Goal: Information Seeking & Learning: Learn about a topic

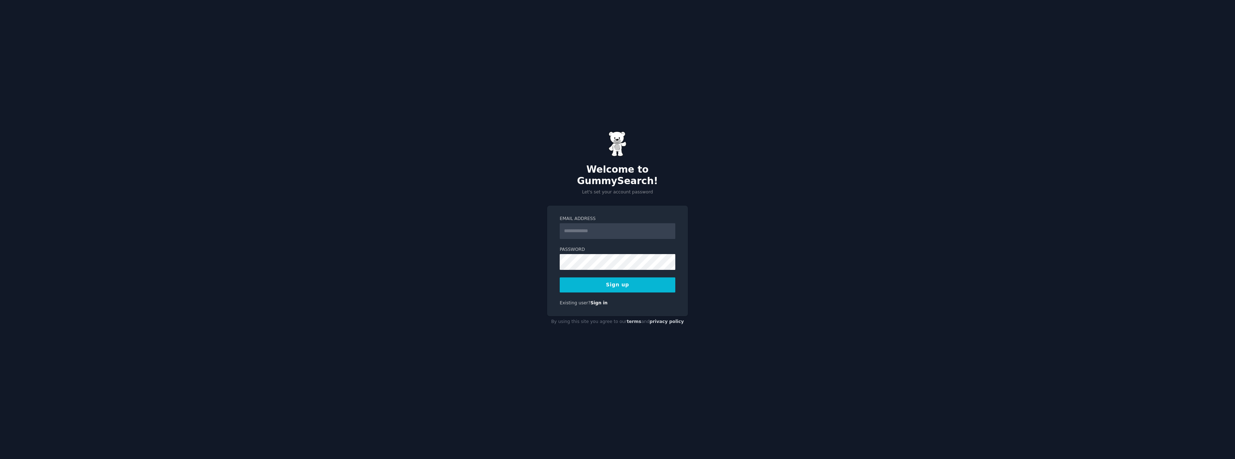
click at [623, 223] on input "Email Address" at bounding box center [618, 231] width 116 height 16
type input "**********"
click at [599, 278] on button "Sign up" at bounding box center [618, 285] width 116 height 15
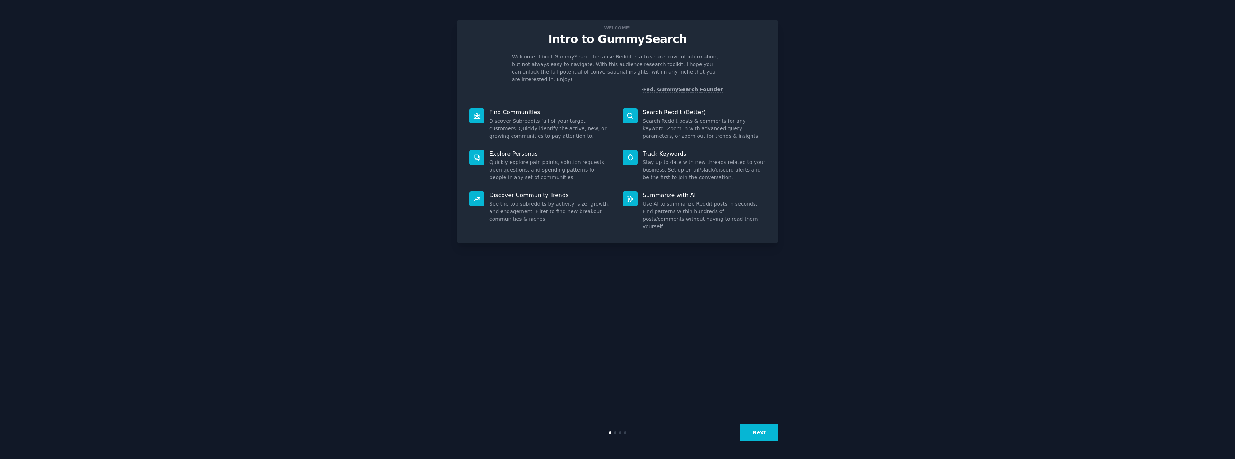
click at [757, 434] on button "Next" at bounding box center [759, 433] width 38 height 18
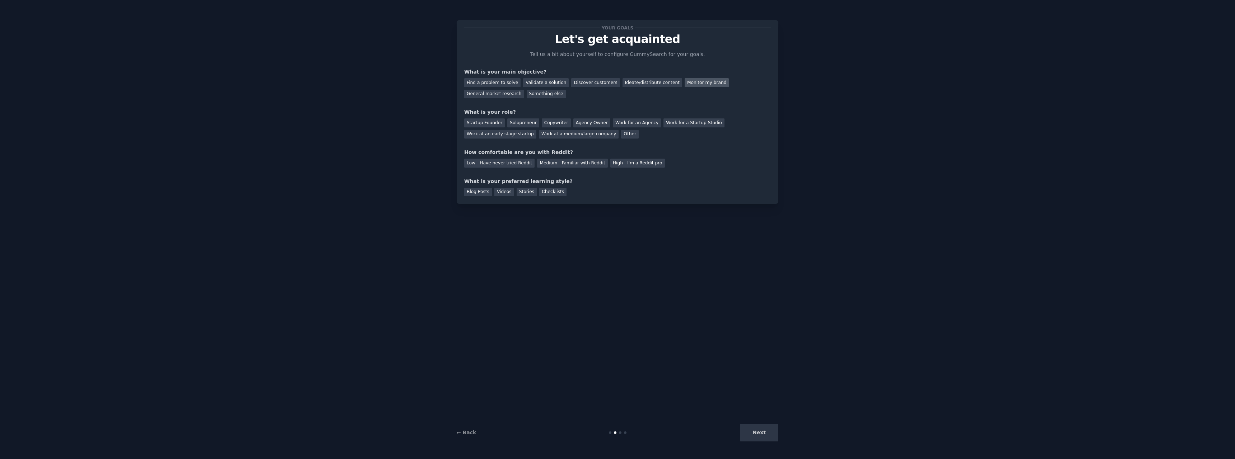
click at [685, 87] on div "Monitor my brand" at bounding box center [707, 82] width 44 height 9
click at [524, 90] on div "General market research" at bounding box center [494, 94] width 60 height 9
click at [685, 83] on div "Monitor my brand" at bounding box center [707, 82] width 44 height 9
click at [621, 134] on div "Other" at bounding box center [630, 134] width 18 height 9
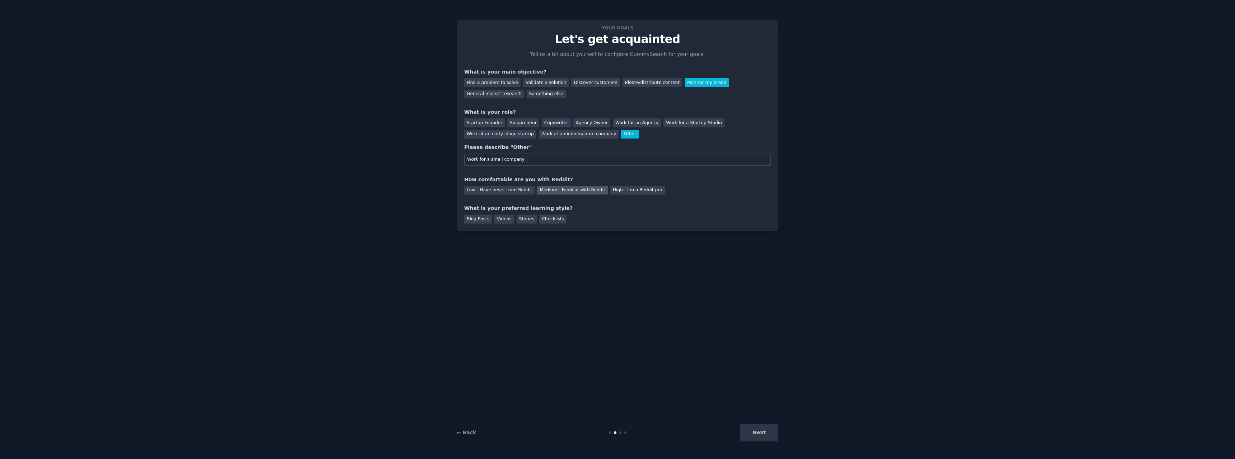
type input "Work for a small company"
click at [582, 189] on div "Medium - Familiar with Reddit" at bounding box center [572, 190] width 70 height 9
click at [498, 222] on div "Videos" at bounding box center [504, 219] width 20 height 9
click at [759, 432] on button "Next" at bounding box center [759, 433] width 38 height 18
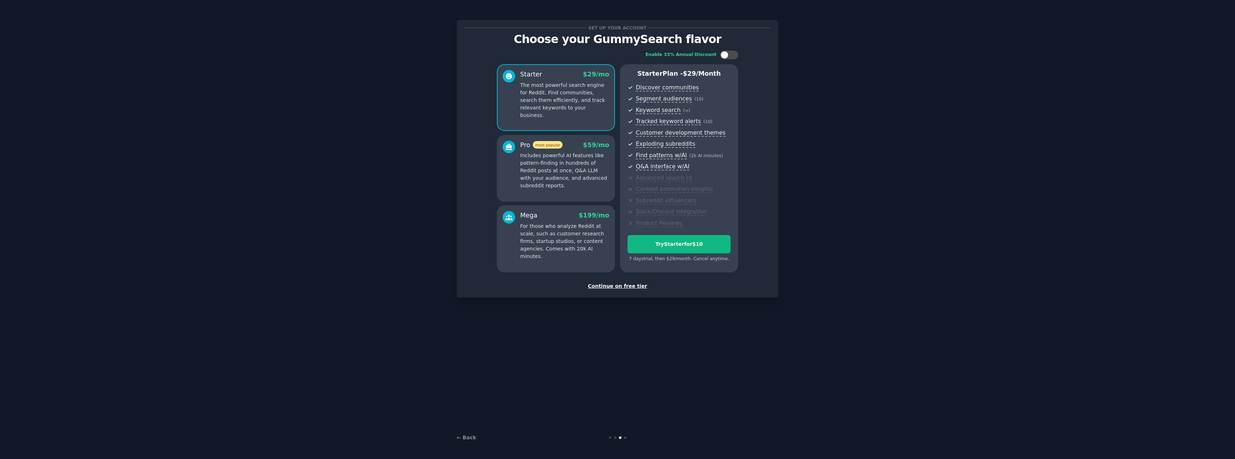
click at [607, 286] on div "Continue on free tier" at bounding box center [617, 287] width 307 height 8
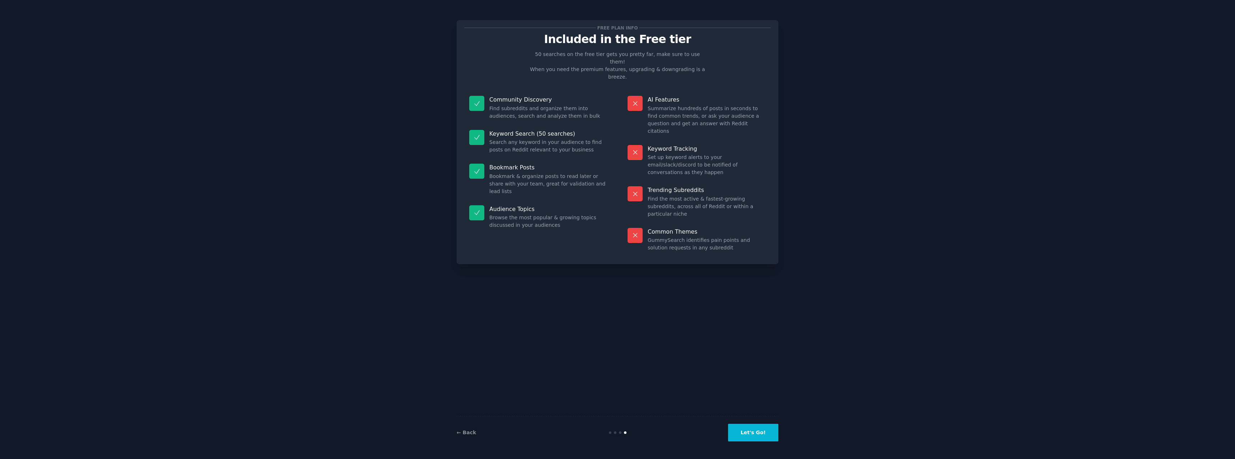
click at [748, 427] on button "Let's Go!" at bounding box center [753, 433] width 50 height 18
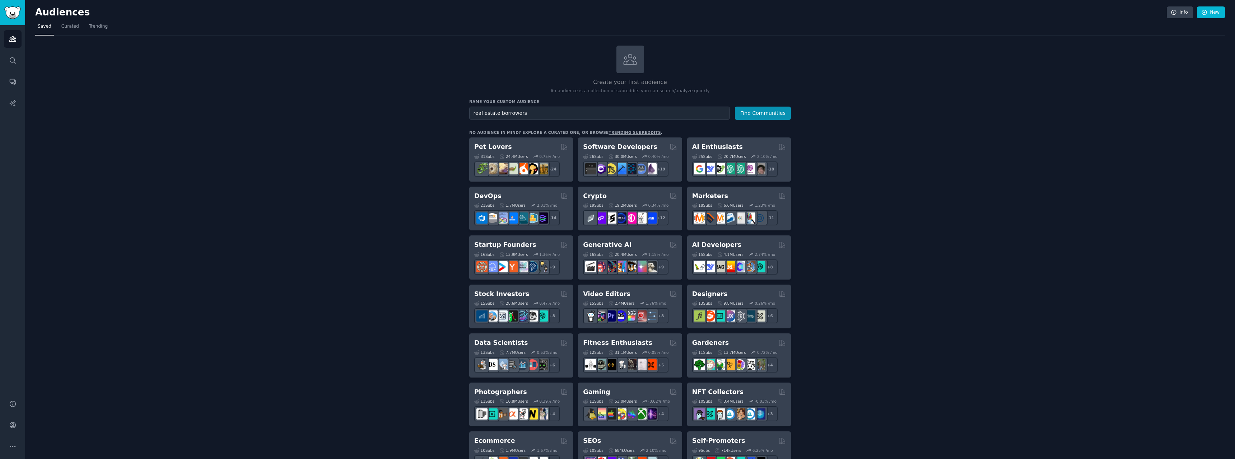
type input "real estate borrowers"
click at [735, 107] on button "Find Communities" at bounding box center [763, 113] width 56 height 13
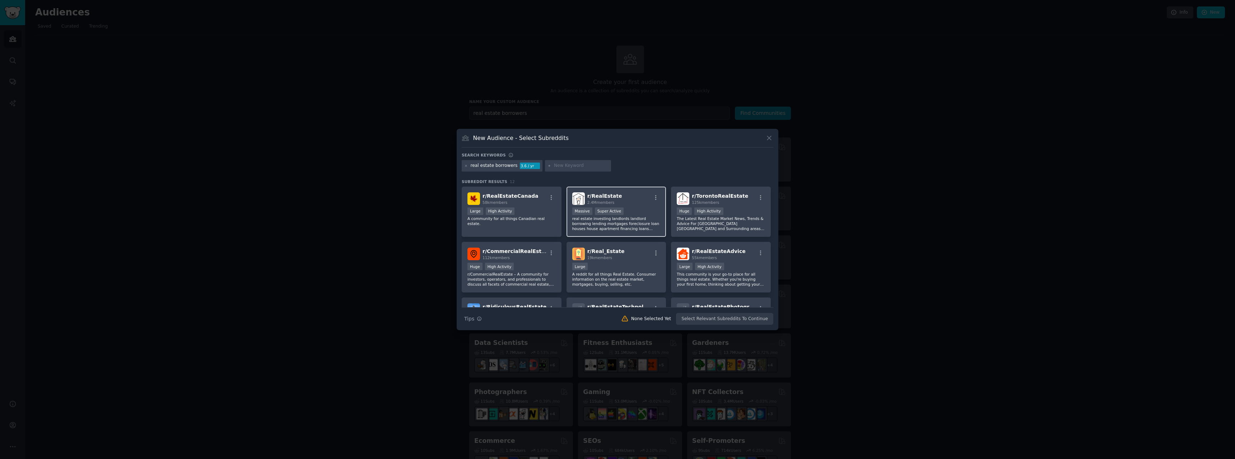
click at [639, 225] on p "real estate investing landlords landlord borrowing lending mortgages foreclosur…" at bounding box center [616, 223] width 88 height 15
click at [637, 257] on div "r/ Real_Estate 19k members" at bounding box center [616, 254] width 88 height 13
click at [735, 262] on div "r/ RealEstateAdvice 55k members Large High Activity This community is your go-t…" at bounding box center [721, 267] width 100 height 51
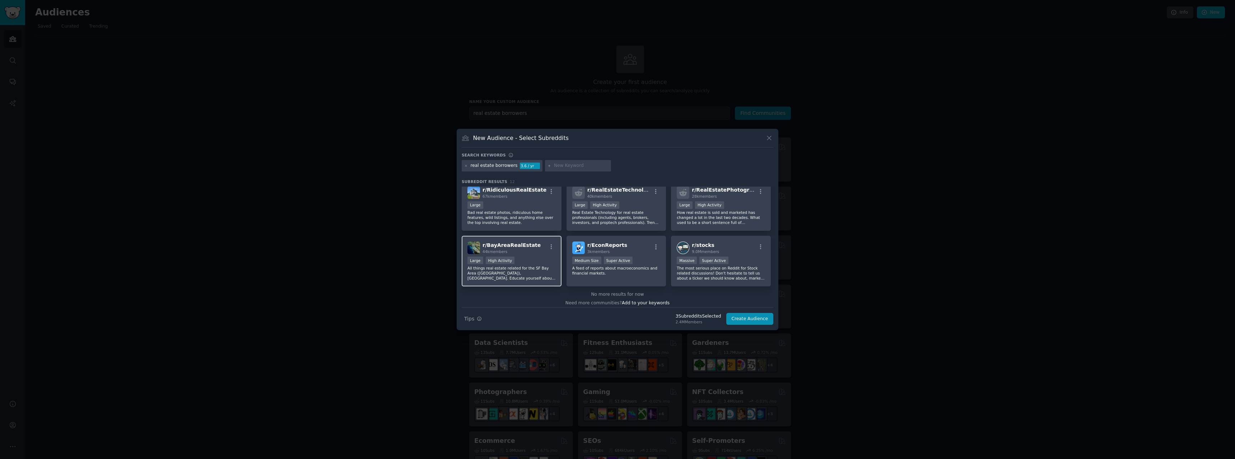
scroll to position [121, 0]
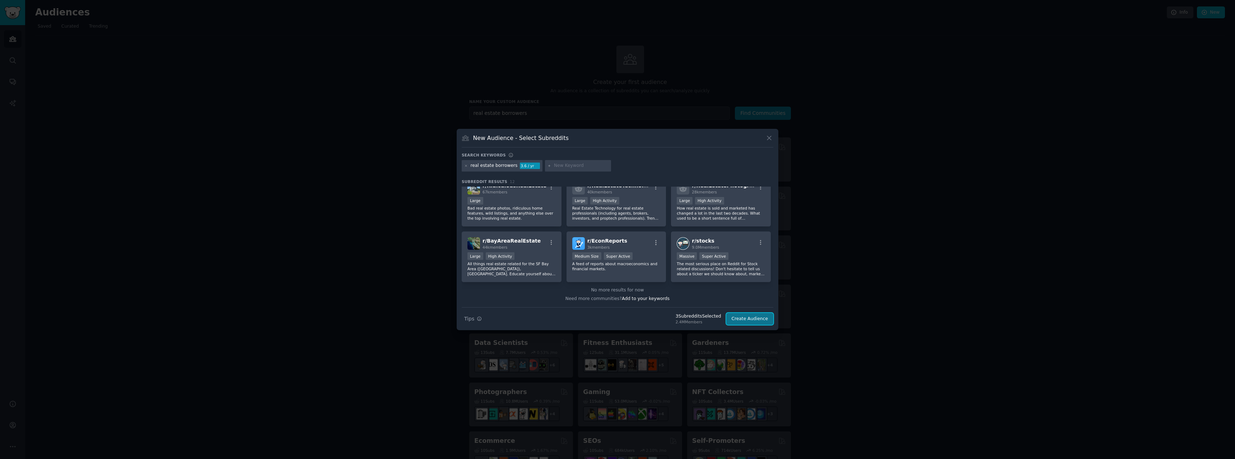
click at [755, 322] on button "Create Audience" at bounding box center [749, 319] width 47 height 12
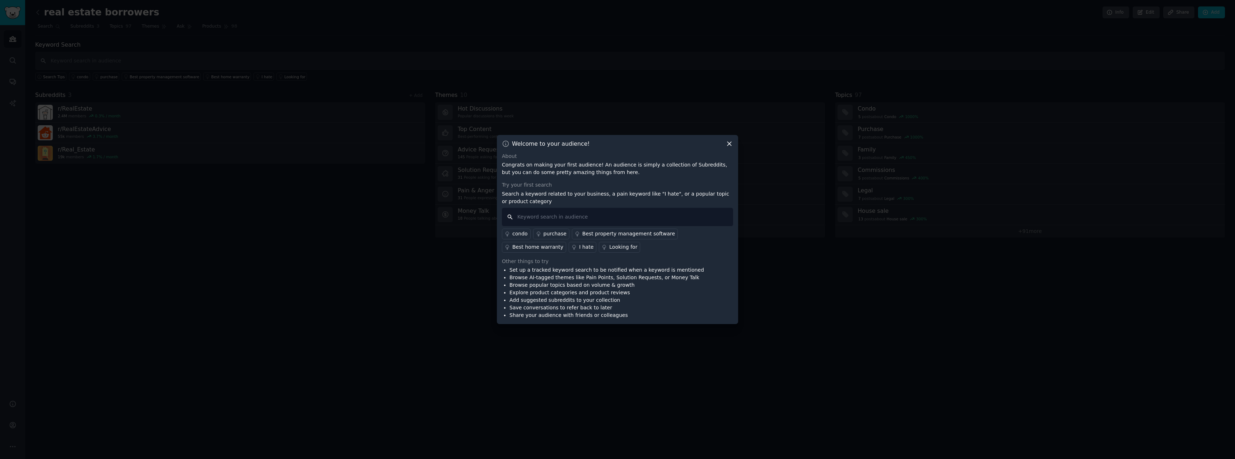
click at [604, 213] on input "text" at bounding box center [617, 217] width 231 height 18
type input "fix and flip"
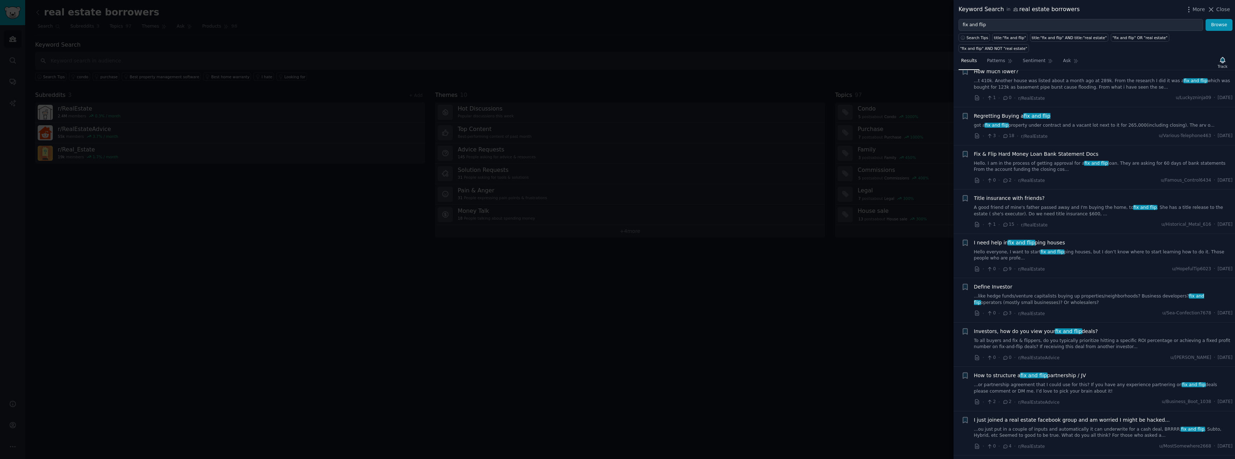
scroll to position [790, 0]
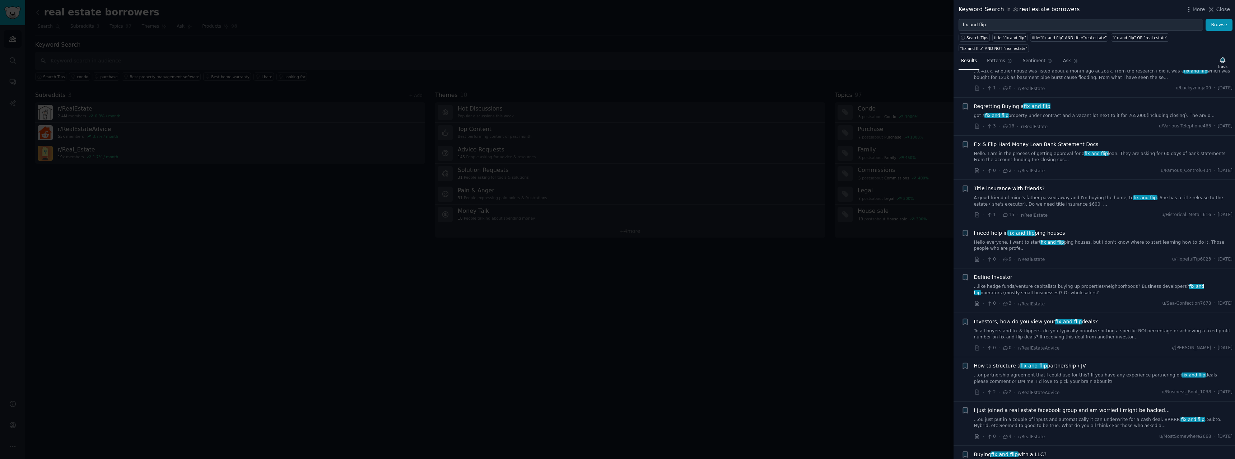
click at [847, 315] on div at bounding box center [617, 229] width 1235 height 459
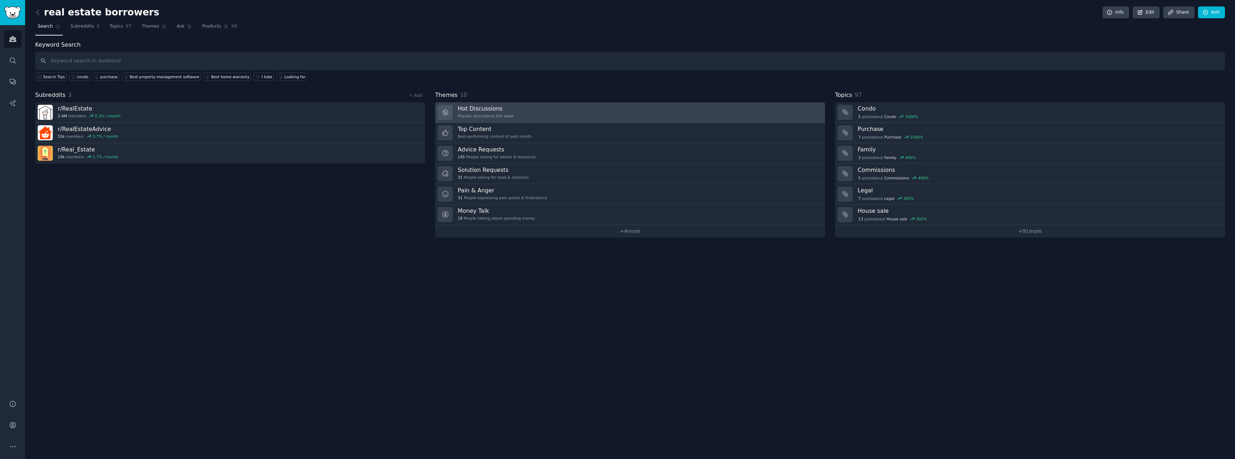
click at [550, 117] on link "Hot Discussions Popular discussions this week" at bounding box center [630, 112] width 390 height 20
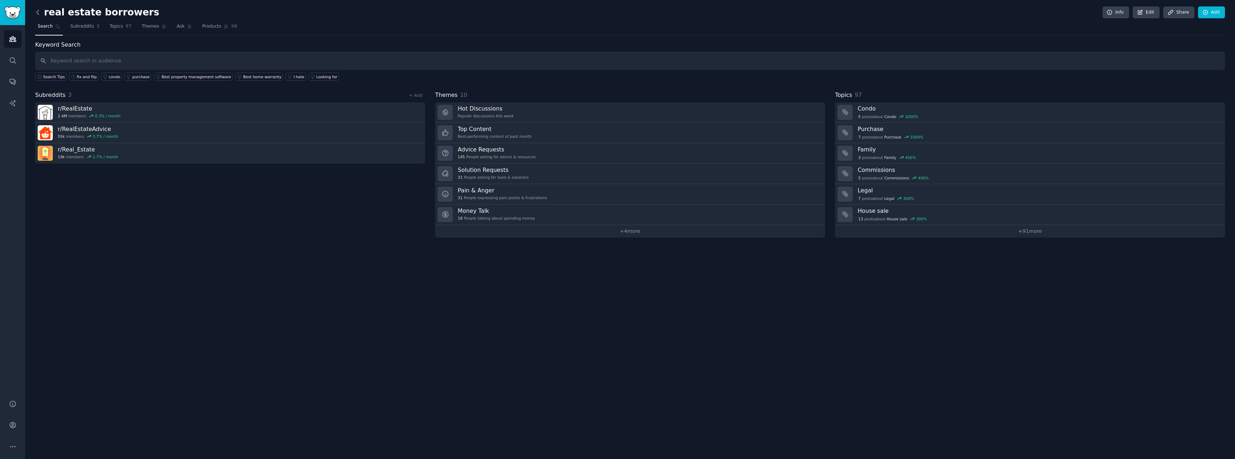
click at [37, 11] on icon at bounding box center [38, 12] width 2 height 4
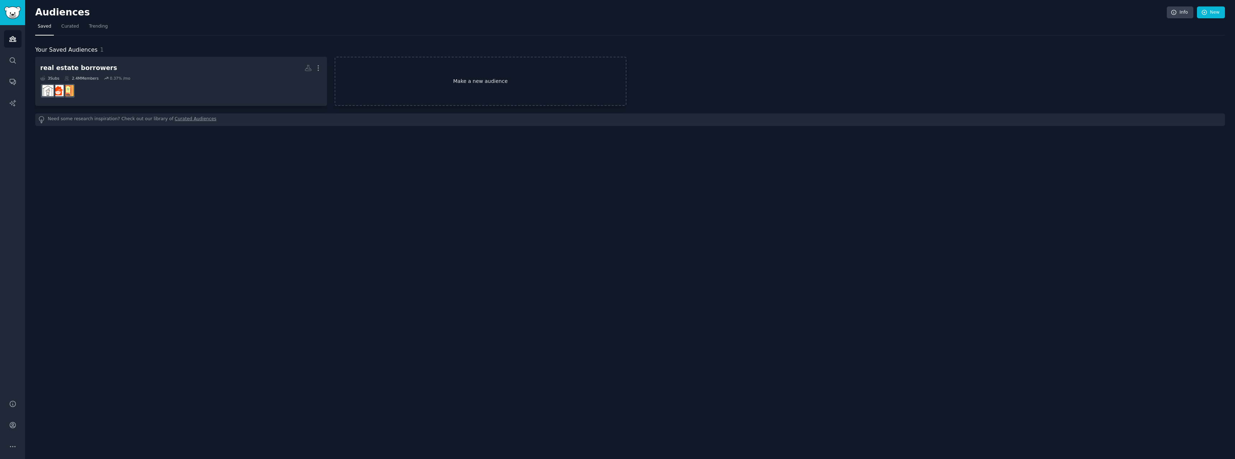
click at [364, 80] on link "Make a new audience" at bounding box center [481, 81] width 292 height 49
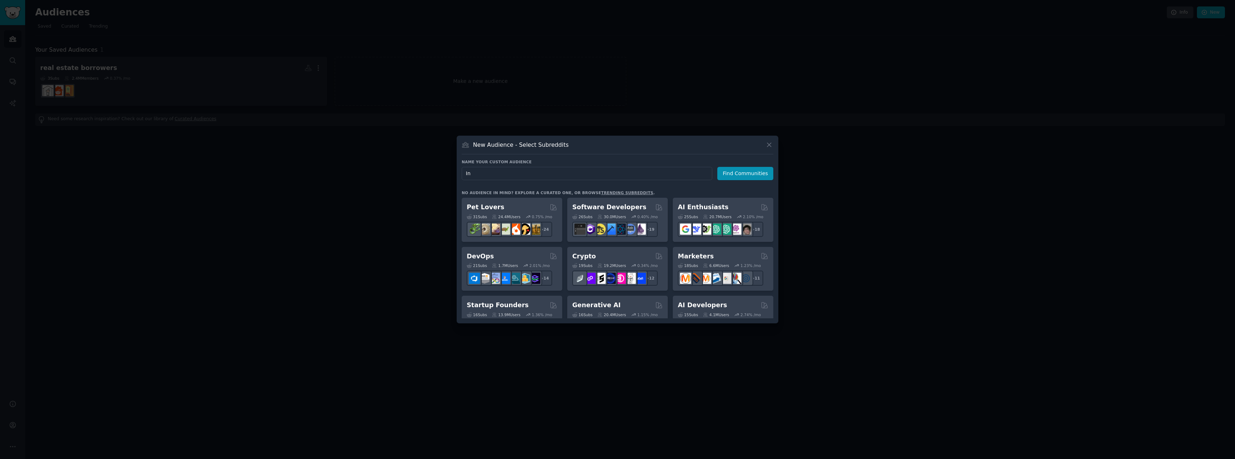
type input "I"
type input "Mortgage Loans"
click at [741, 177] on button "Find Communities" at bounding box center [745, 173] width 56 height 13
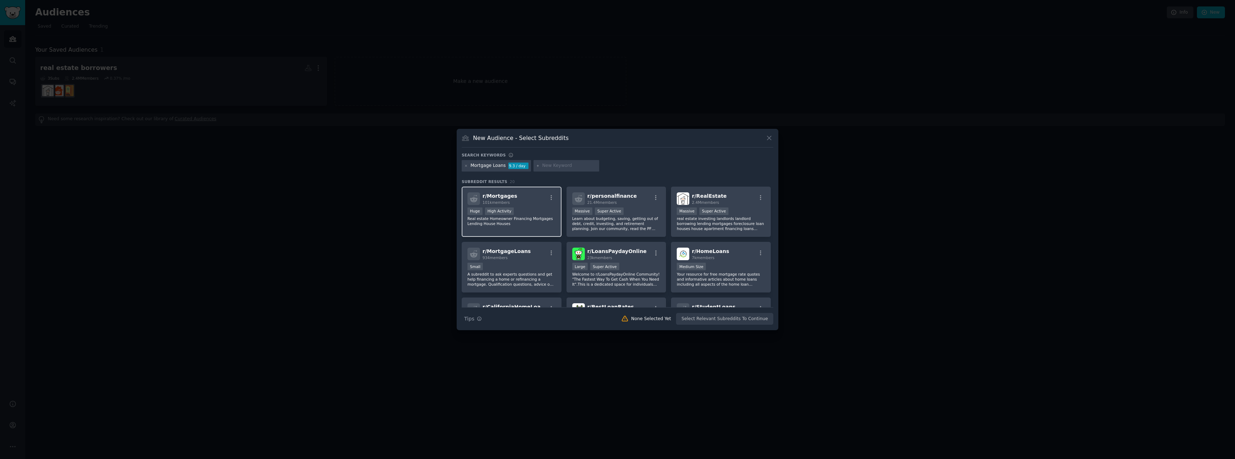
click at [548, 222] on p "Real estate Homeowner Financing Mortgages Lending House Houses" at bounding box center [511, 221] width 88 height 10
click at [615, 221] on p "Learn about budgeting, saving, getting out of debt, credit, investing, and reti…" at bounding box center [616, 223] width 88 height 15
click at [696, 224] on p "real estate investing landlords landlord borrowing lending mortgages foreclosur…" at bounding box center [721, 223] width 88 height 15
click at [539, 270] on div "Small" at bounding box center [511, 267] width 88 height 9
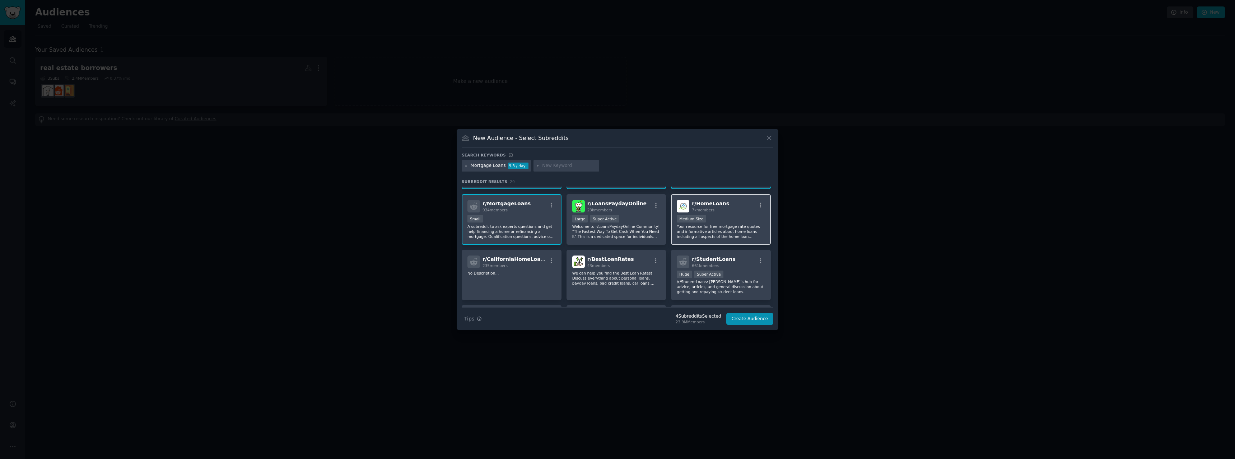
scroll to position [36, 0]
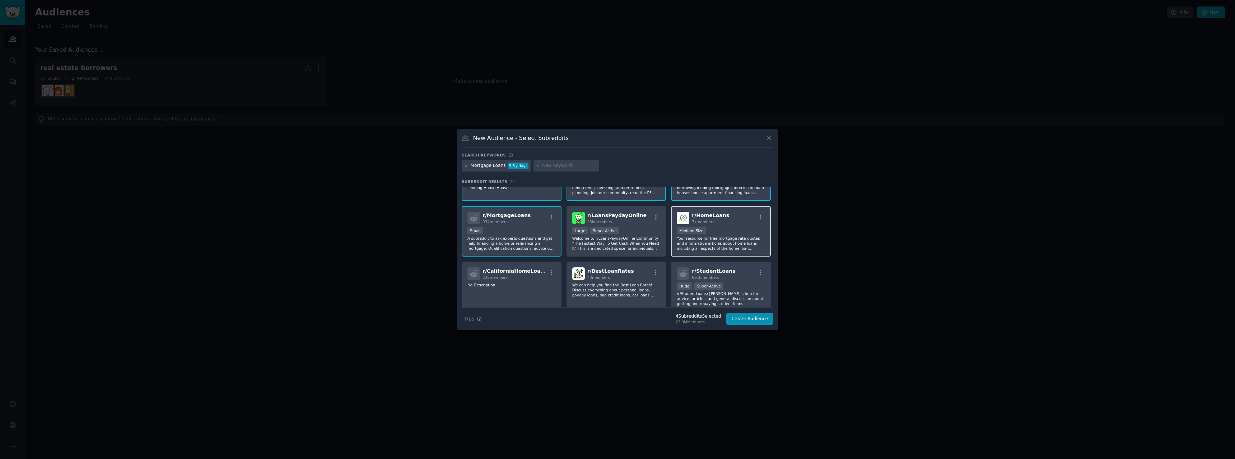
click at [724, 242] on p "Your resource for free mortgage rate quotes and informative articles about home…" at bounding box center [721, 243] width 88 height 15
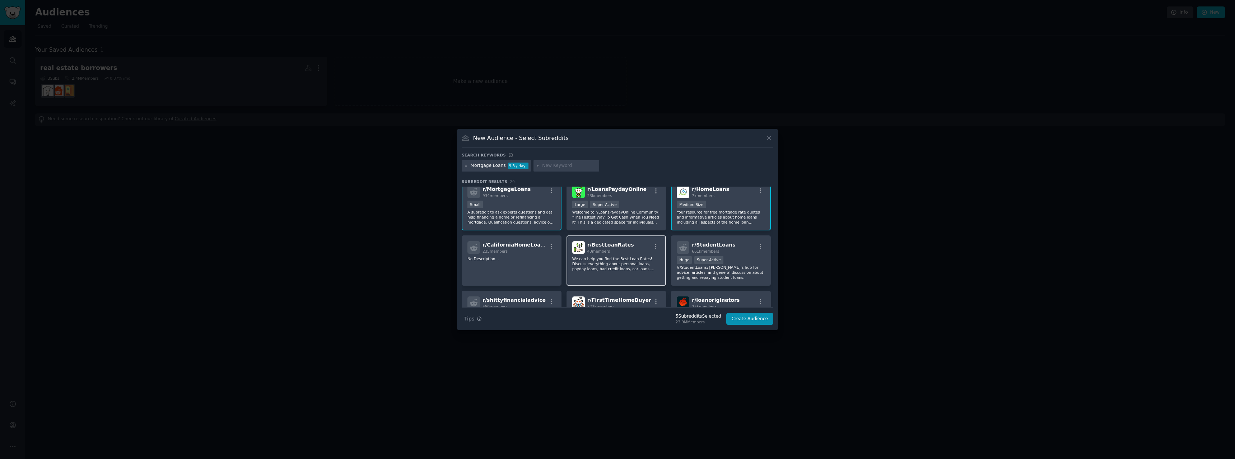
scroll to position [72, 0]
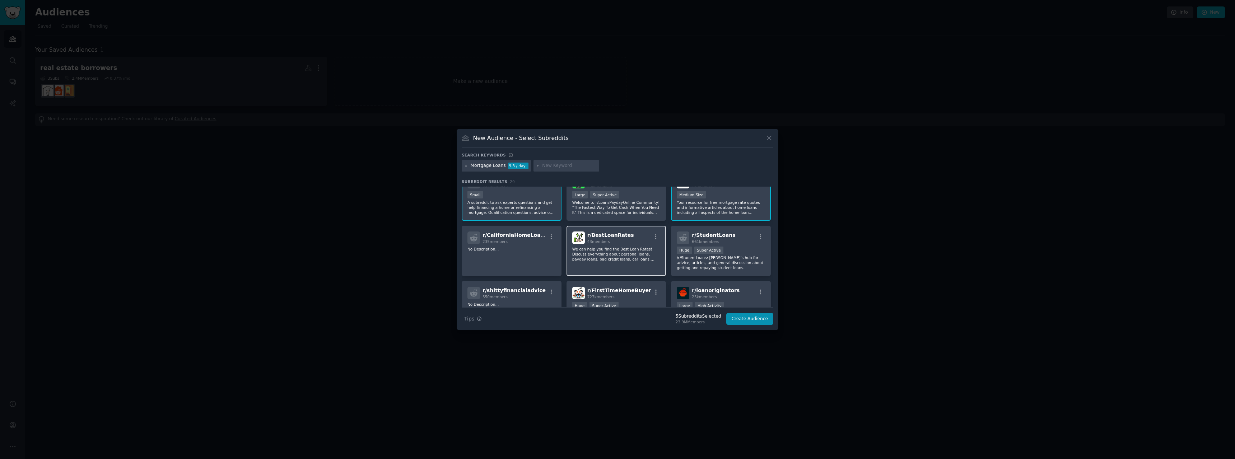
click at [641, 247] on p "We can help you find the Best Loan Rates! Discuss everything about personal loa…" at bounding box center [616, 254] width 88 height 15
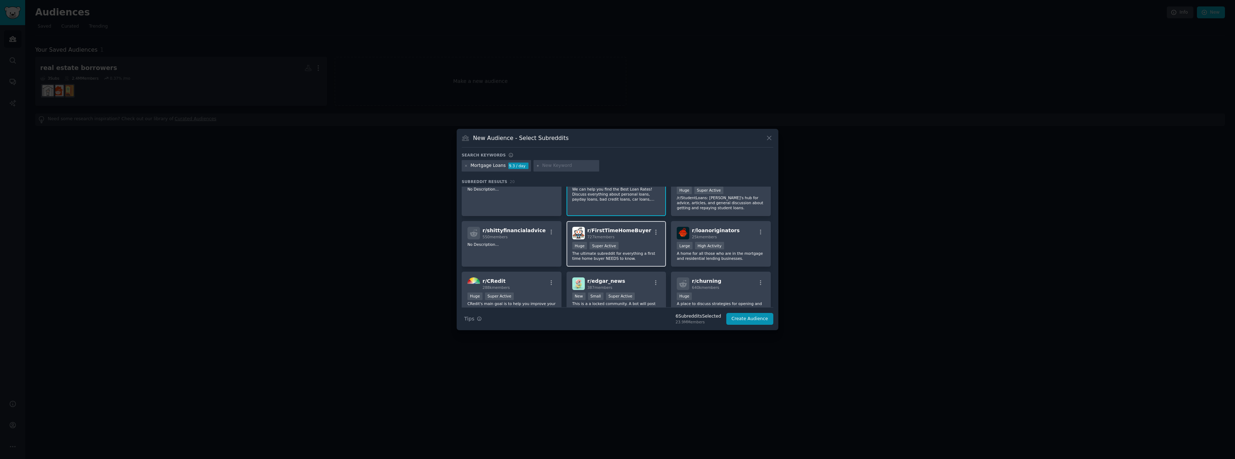
scroll to position [144, 0]
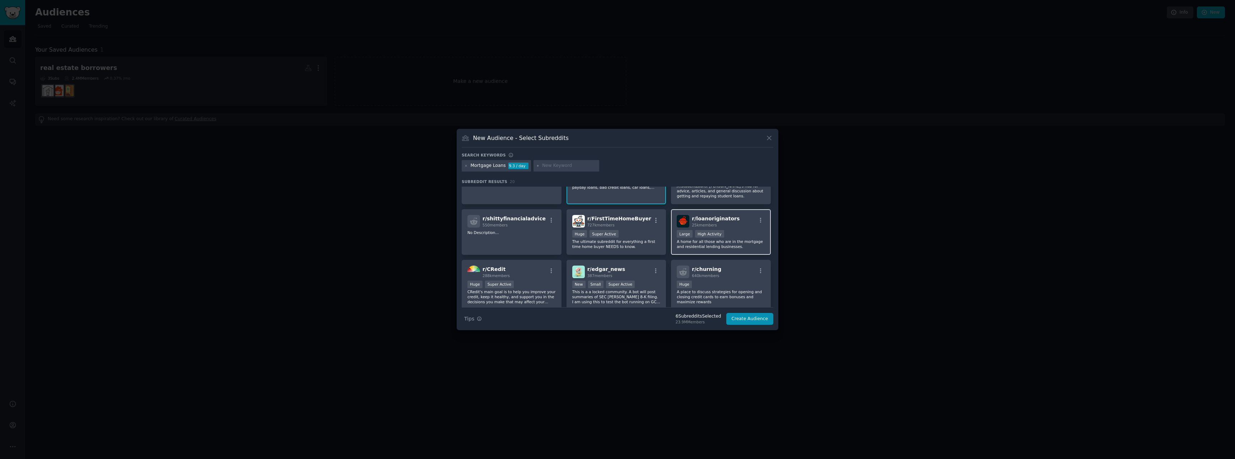
click at [713, 250] on div "r/ loanoriginators 25k members Large High Activity A home for all those who are…" at bounding box center [721, 232] width 100 height 46
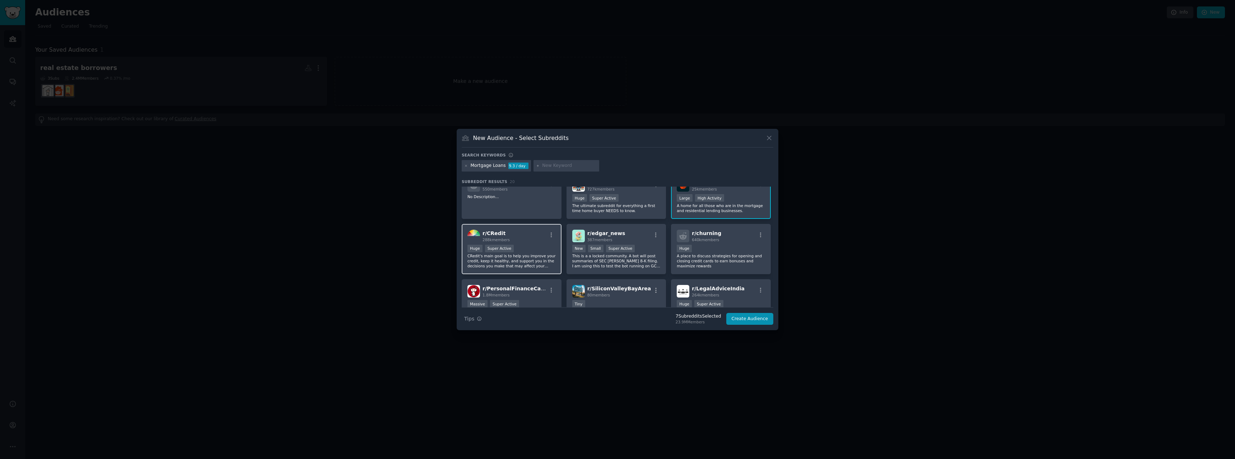
click at [512, 270] on div "r/ CRedit 288k members Huge Super Active CRedit's main goal is to help you impr…" at bounding box center [512, 249] width 100 height 51
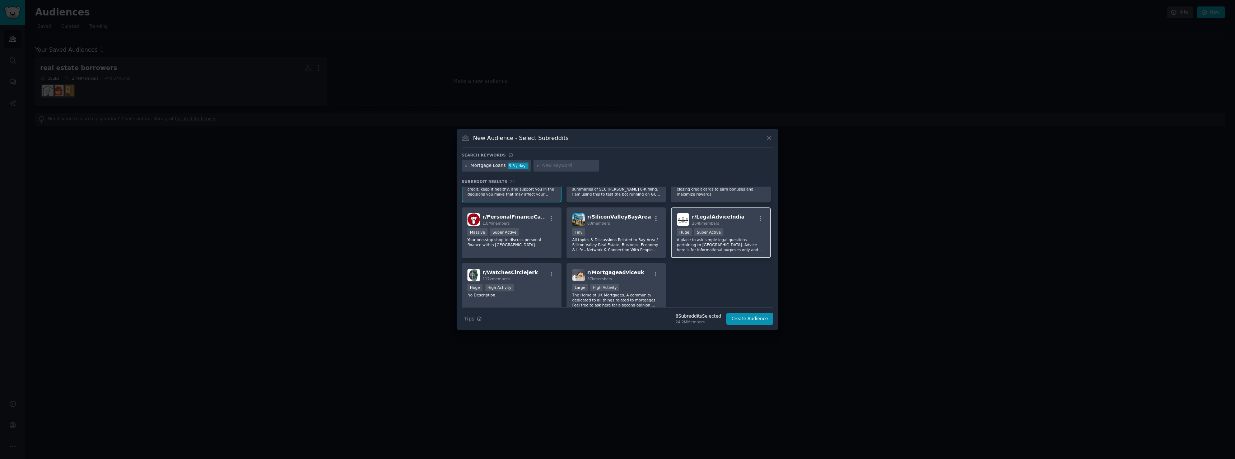
scroll to position [283, 0]
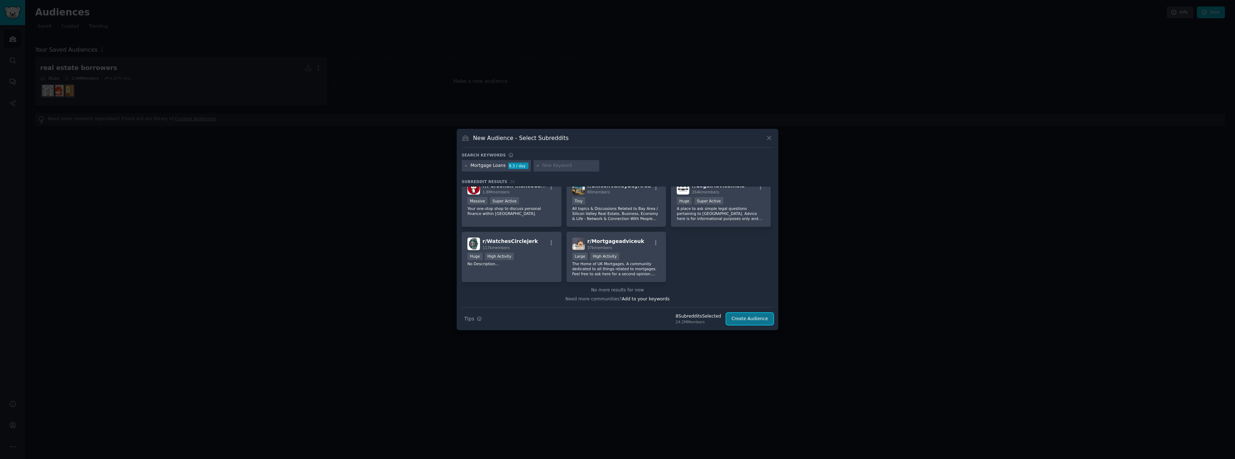
click at [759, 320] on button "Create Audience" at bounding box center [749, 319] width 47 height 12
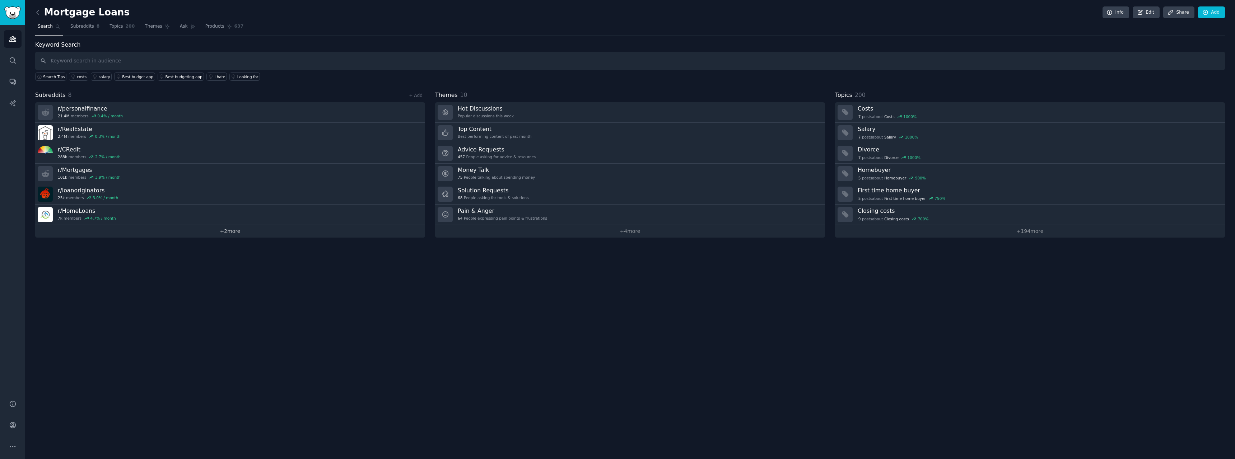
click at [337, 233] on link "+ 2 more" at bounding box center [230, 231] width 390 height 13
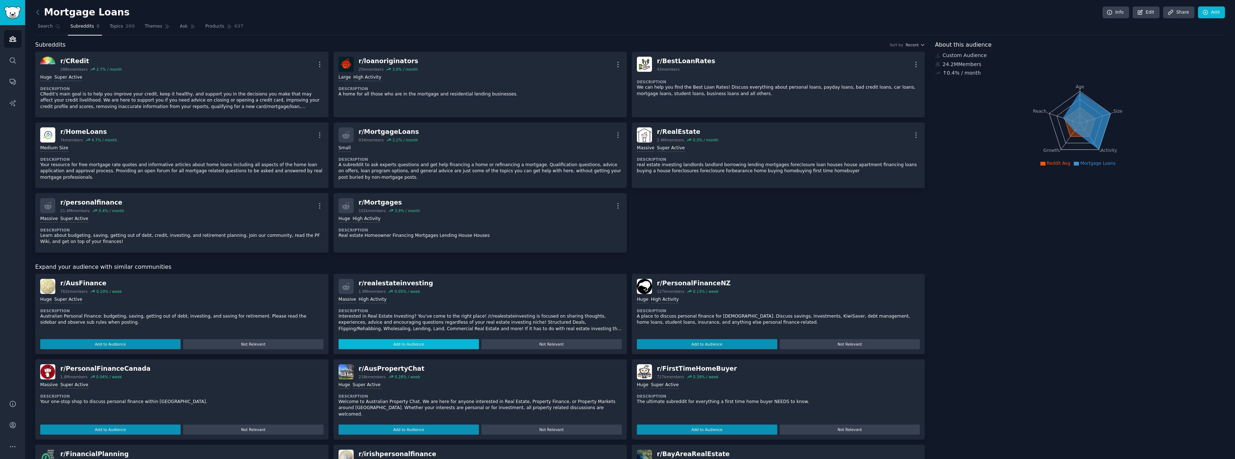
click at [464, 344] on button "Add to Audience" at bounding box center [409, 344] width 140 height 10
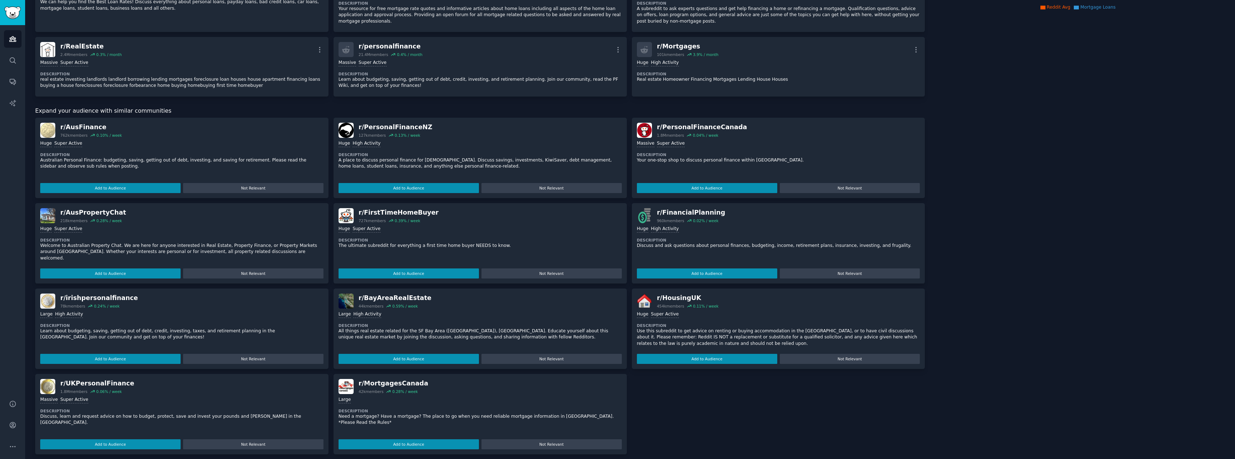
scroll to position [162, 0]
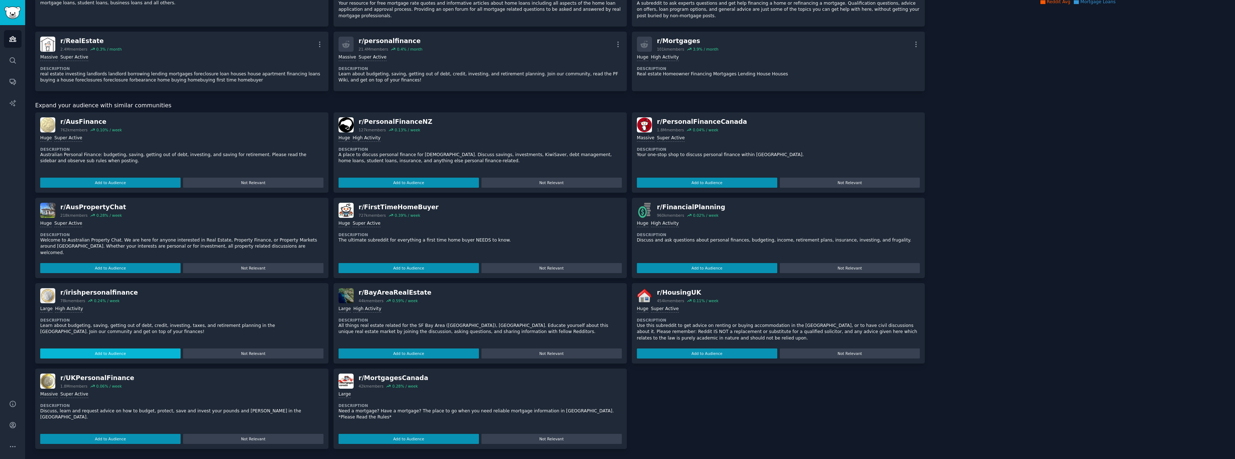
click at [710, 269] on button "Add to Audience" at bounding box center [707, 268] width 140 height 10
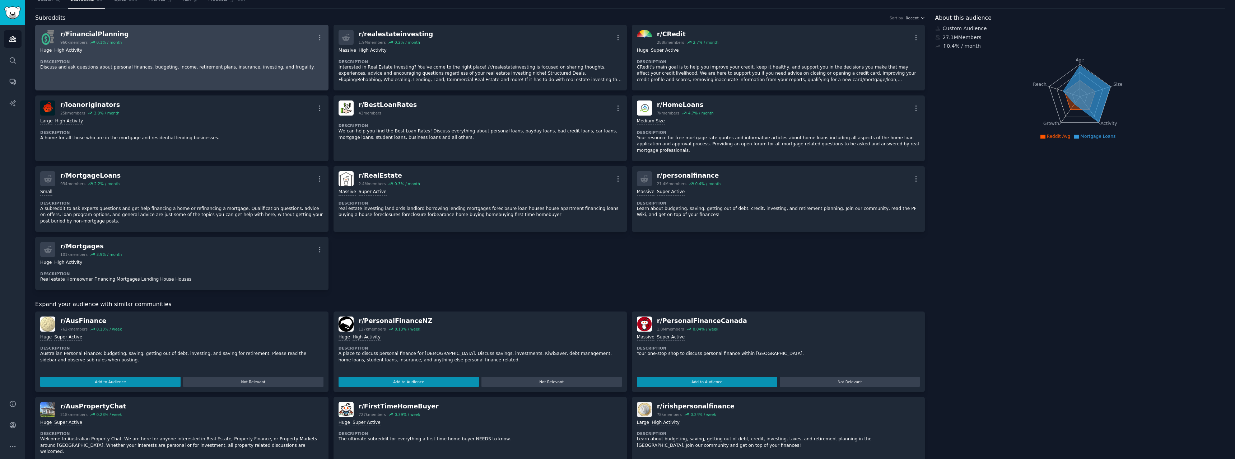
scroll to position [0, 0]
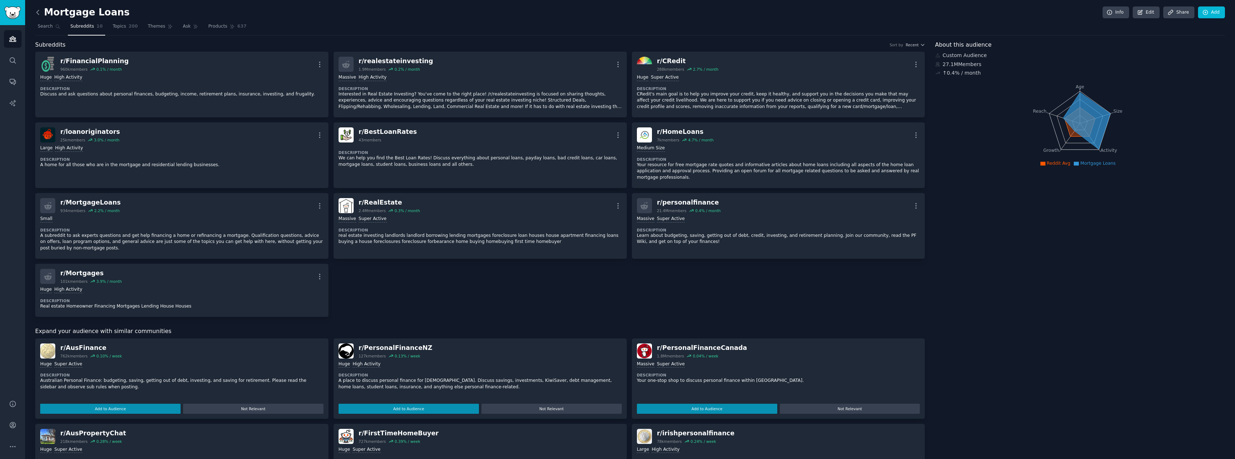
click at [37, 12] on icon at bounding box center [38, 13] width 8 height 8
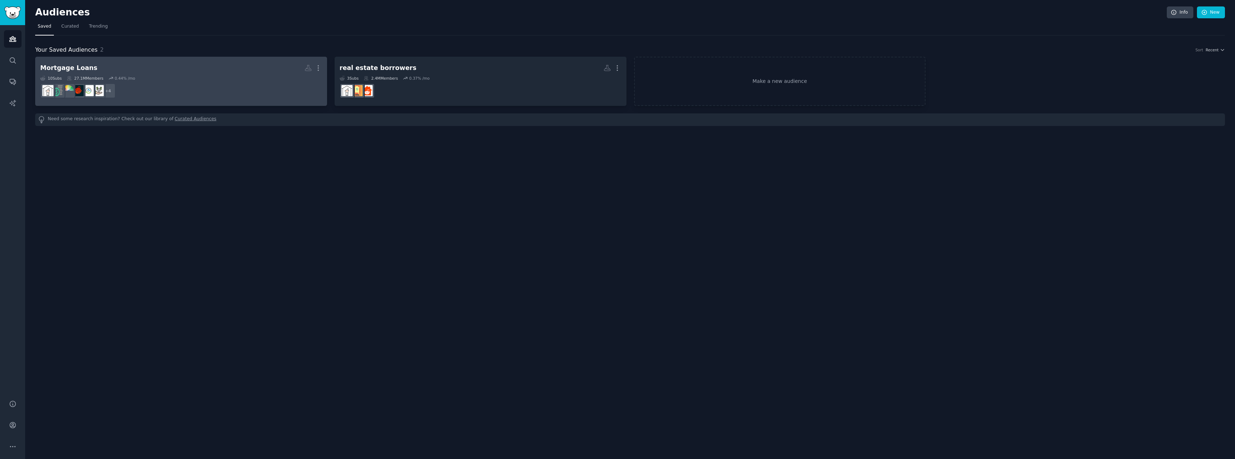
click at [249, 94] on dd "+ 4" at bounding box center [181, 91] width 282 height 20
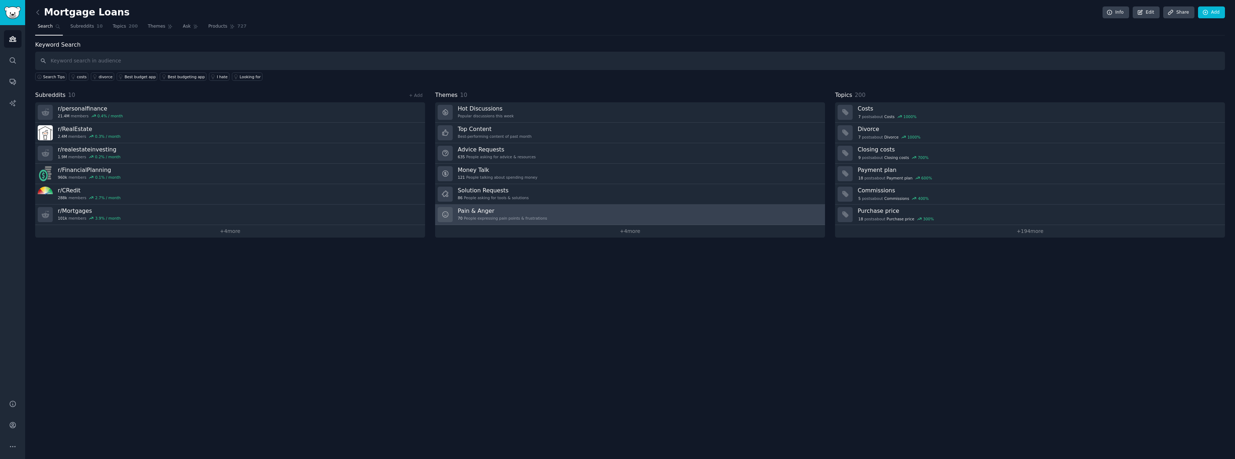
click at [551, 215] on link "Pain & Anger 70 People expressing pain points & frustrations" at bounding box center [630, 215] width 390 height 20
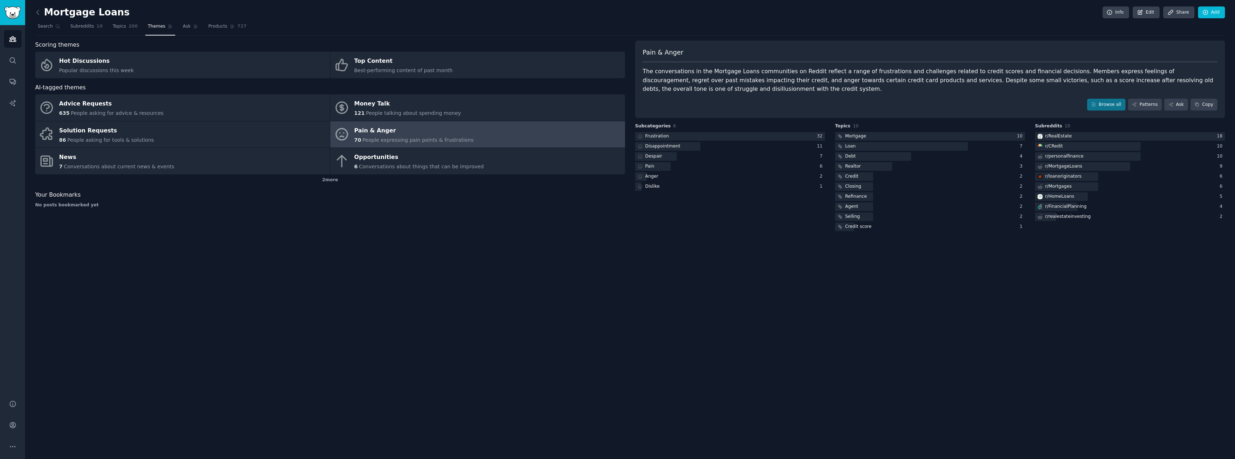
click at [43, 16] on link at bounding box center [39, 12] width 9 height 11
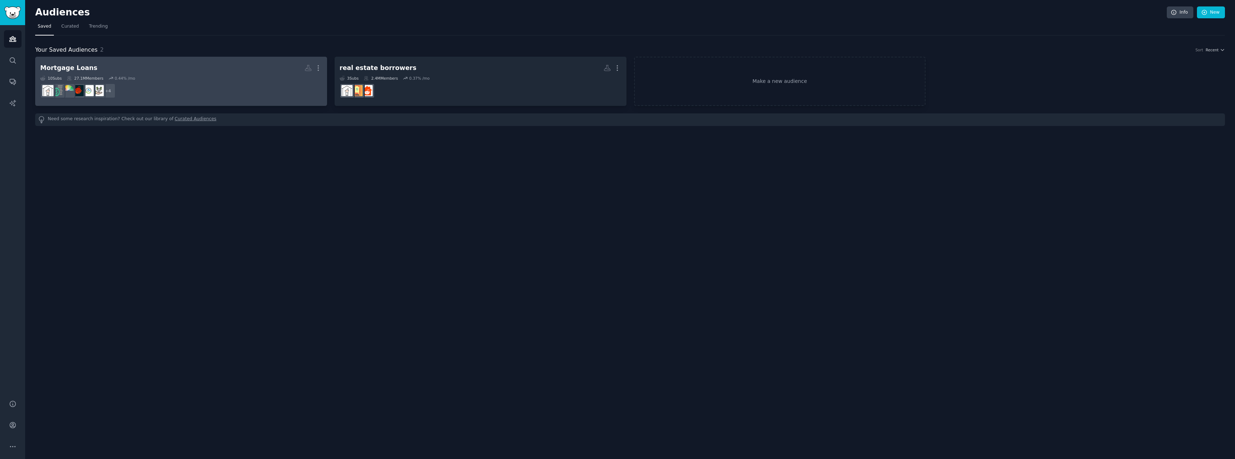
click at [182, 66] on h2 "Mortgage Loans More" at bounding box center [181, 68] width 282 height 13
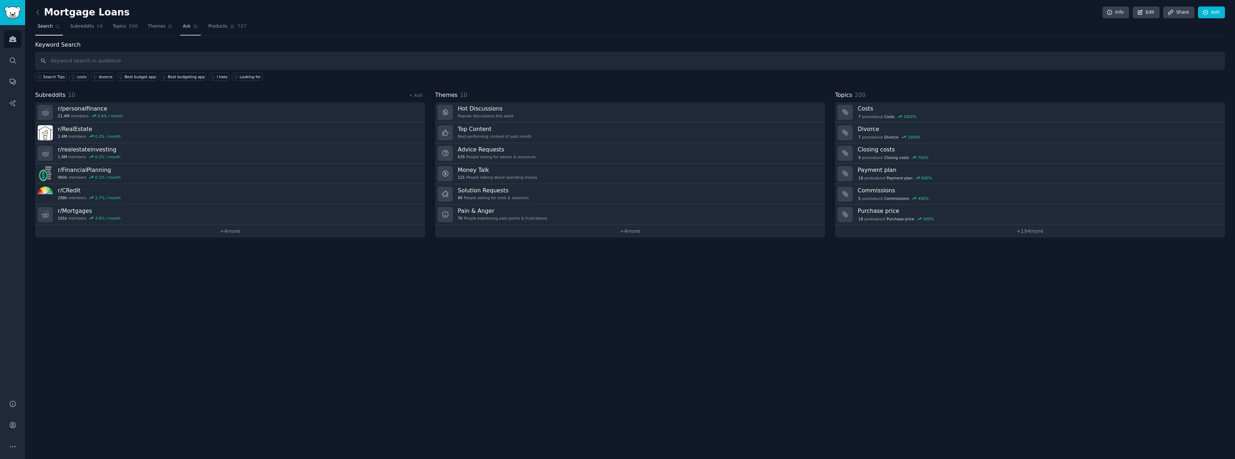
click at [183, 27] on span "Ask" at bounding box center [187, 26] width 8 height 6
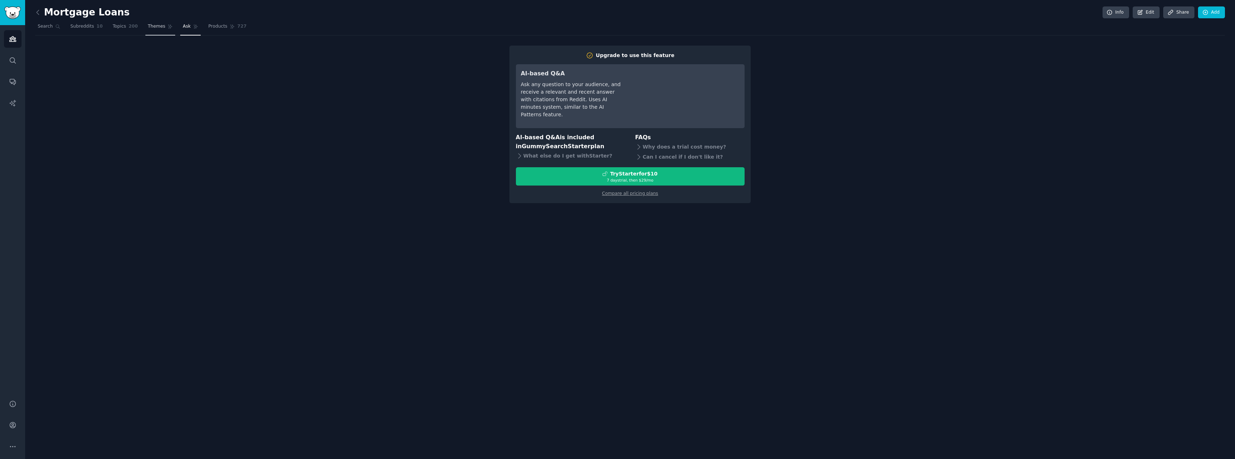
click at [148, 27] on span "Themes" at bounding box center [157, 26] width 18 height 6
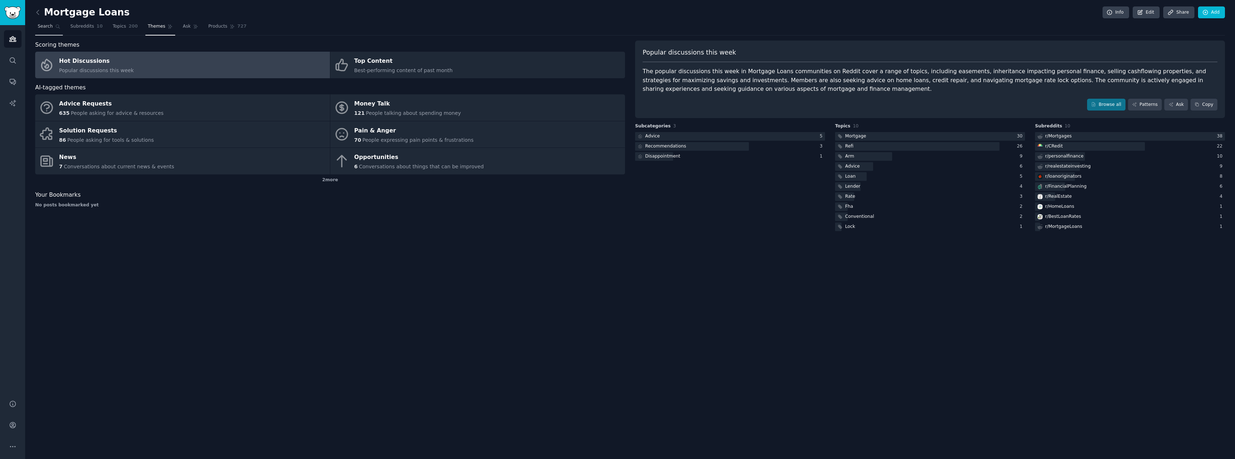
click at [50, 28] on span "Search" at bounding box center [45, 26] width 15 height 6
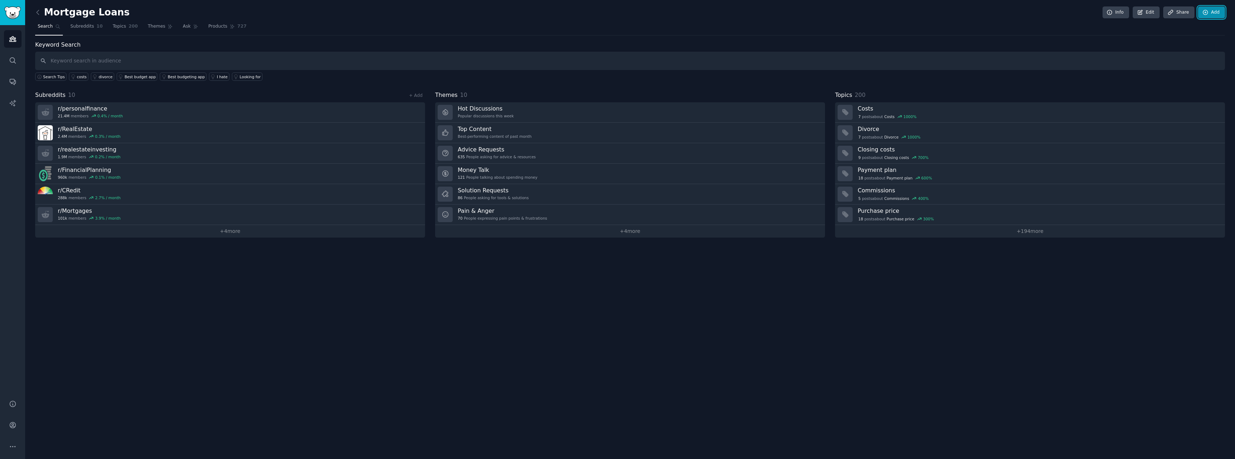
click at [1221, 12] on link "Add" at bounding box center [1211, 12] width 27 height 12
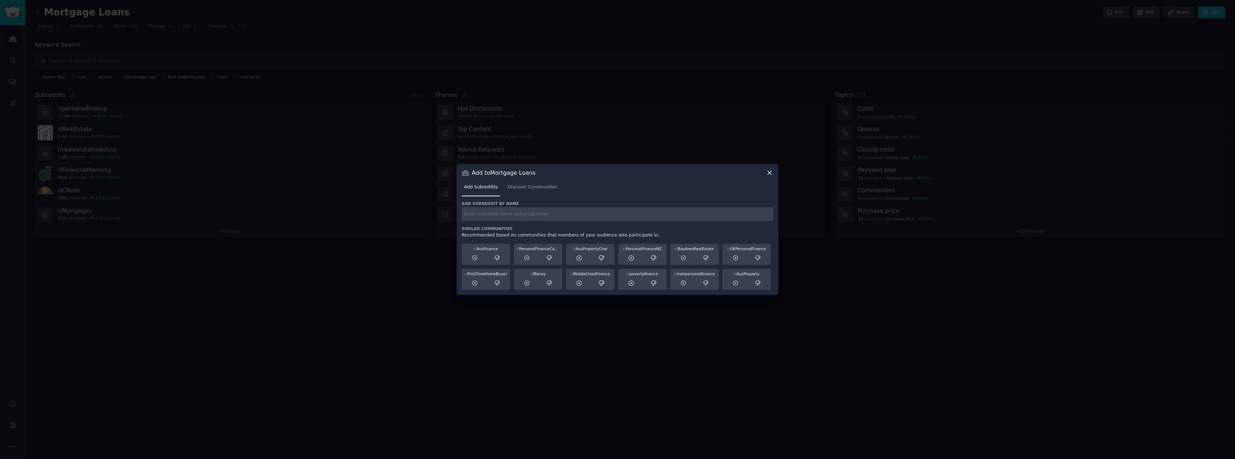
click at [769, 175] on icon at bounding box center [770, 173] width 8 height 8
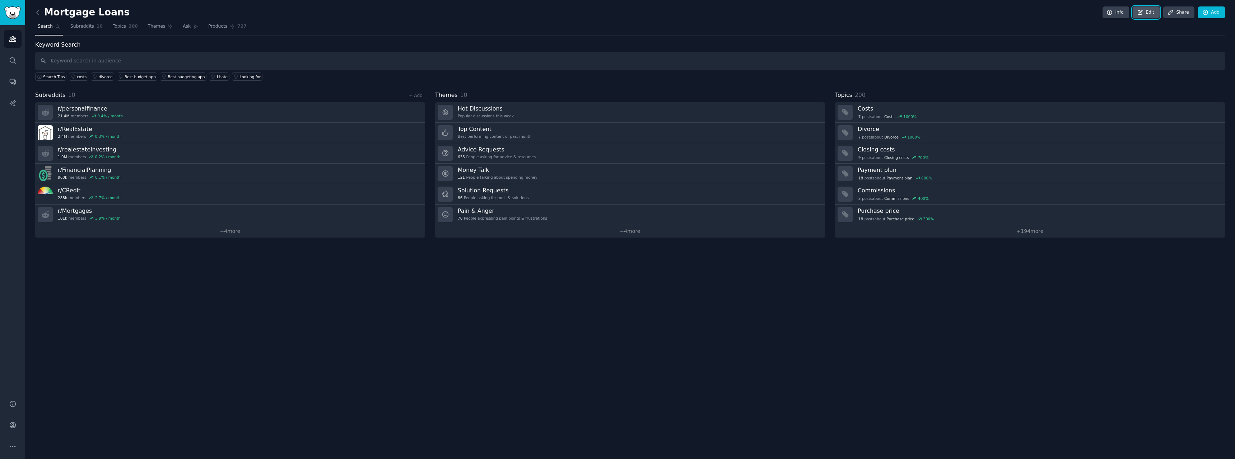
click at [1148, 14] on link "Edit" at bounding box center [1146, 12] width 27 height 12
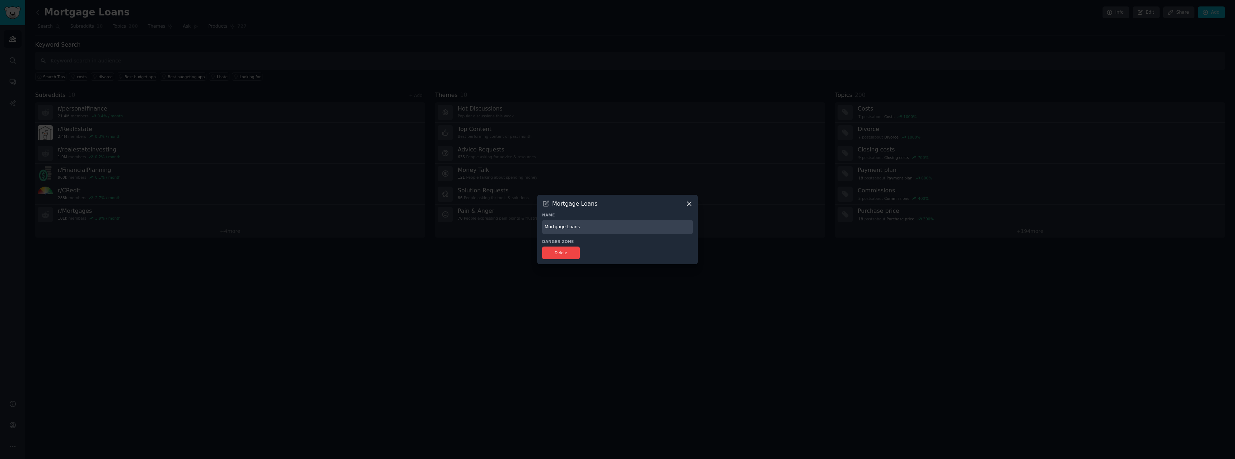
click at [693, 204] on icon at bounding box center [689, 204] width 8 height 8
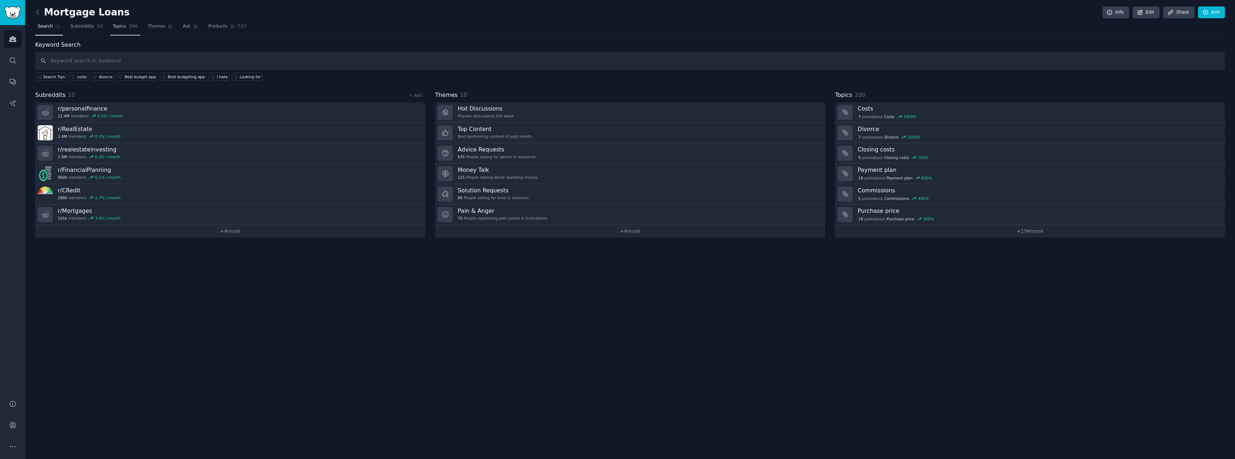
drag, startPoint x: 126, startPoint y: 29, endPoint x: 121, endPoint y: 30, distance: 4.4
click at [129, 29] on span "200" at bounding box center [133, 26] width 9 height 6
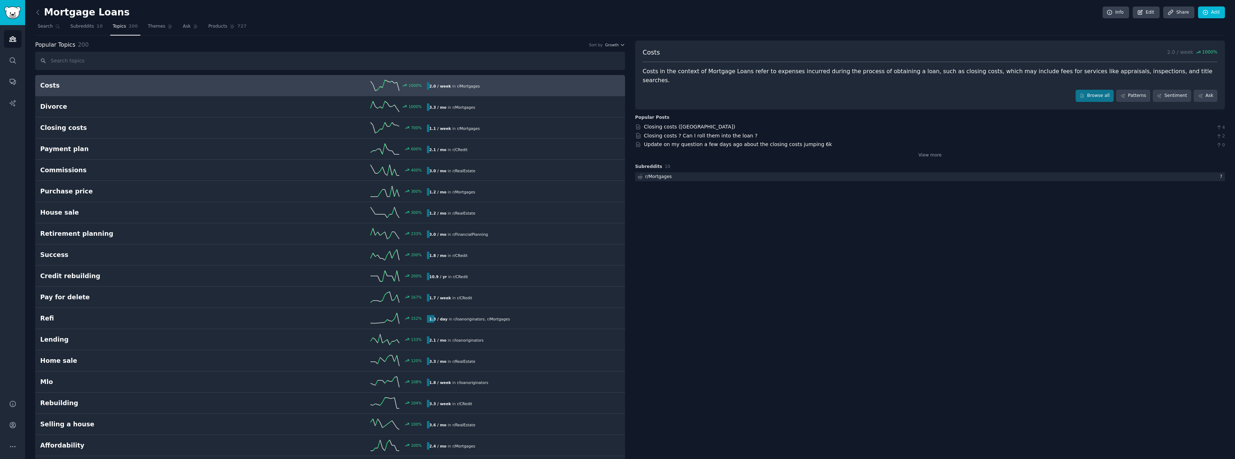
click at [116, 61] on input "text" at bounding box center [330, 61] width 590 height 18
click at [1209, 90] on link "Ask" at bounding box center [1206, 96] width 24 height 12
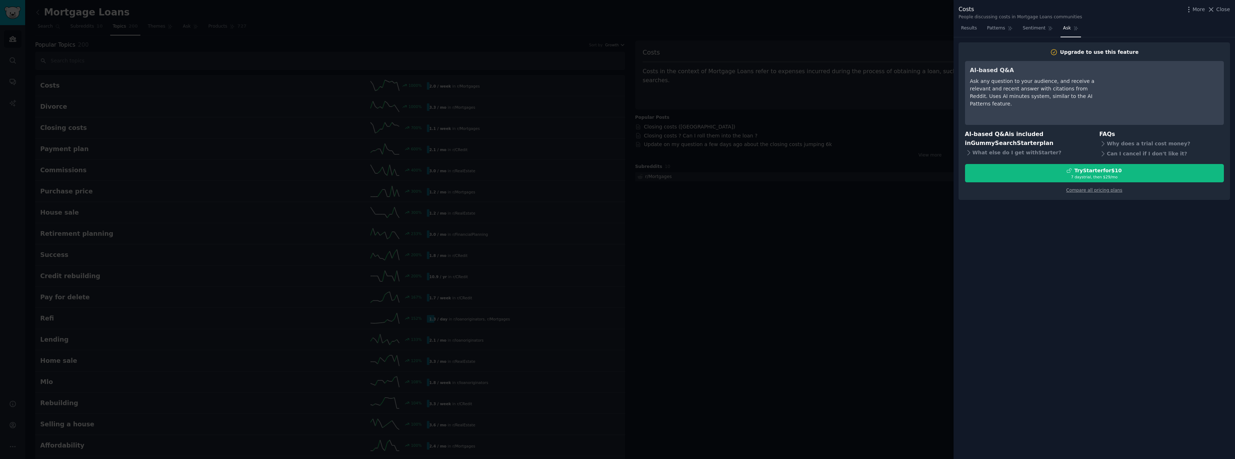
click at [1217, 13] on div "More Close" at bounding box center [1207, 9] width 45 height 9
click at [1221, 10] on span "Close" at bounding box center [1224, 10] width 14 height 8
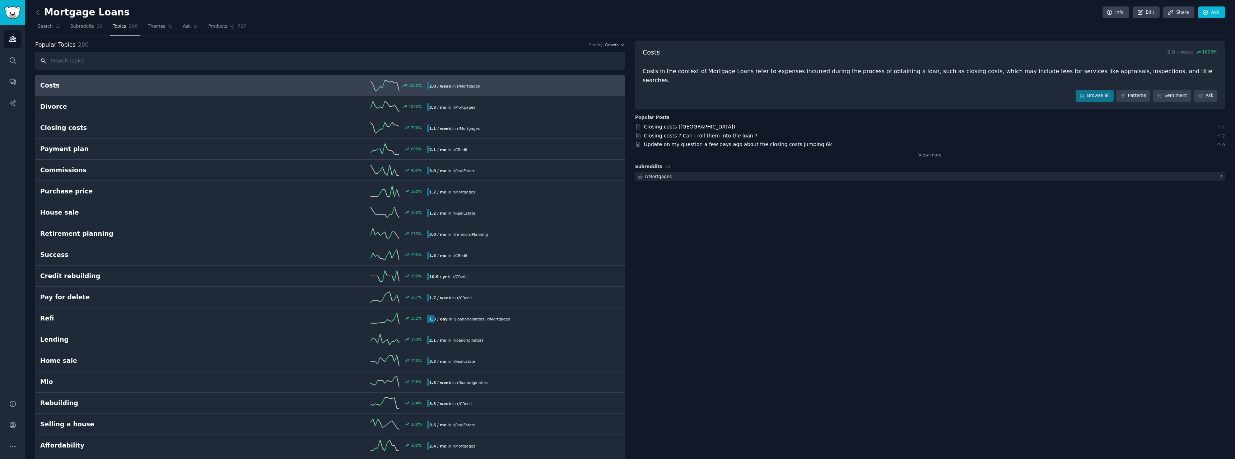
click at [265, 61] on input "text" at bounding box center [330, 61] width 590 height 18
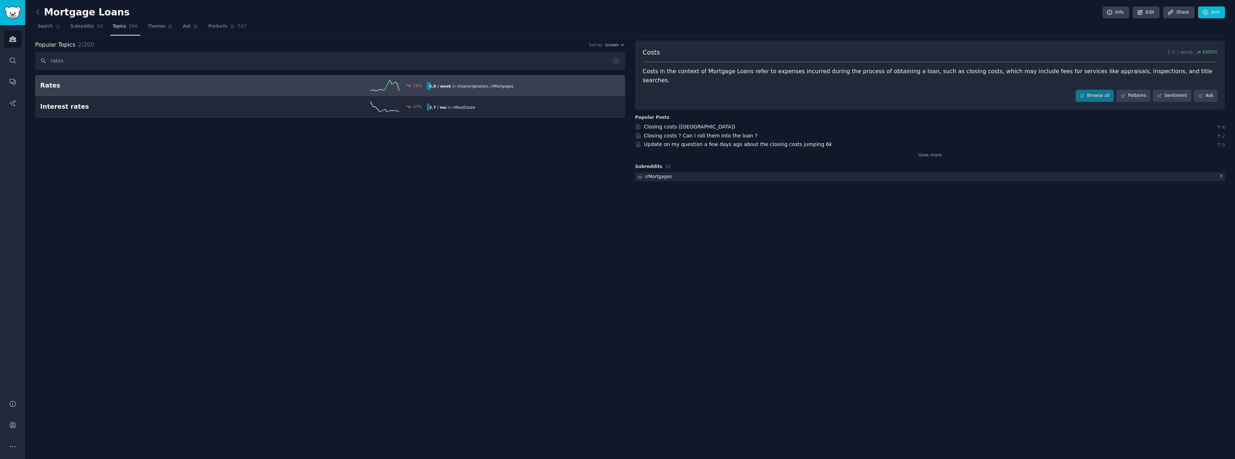
click at [262, 78] on link "Rates -16 % 5.0 / week in r/ loanoriginators , r/ Mortgages" at bounding box center [330, 85] width 590 height 21
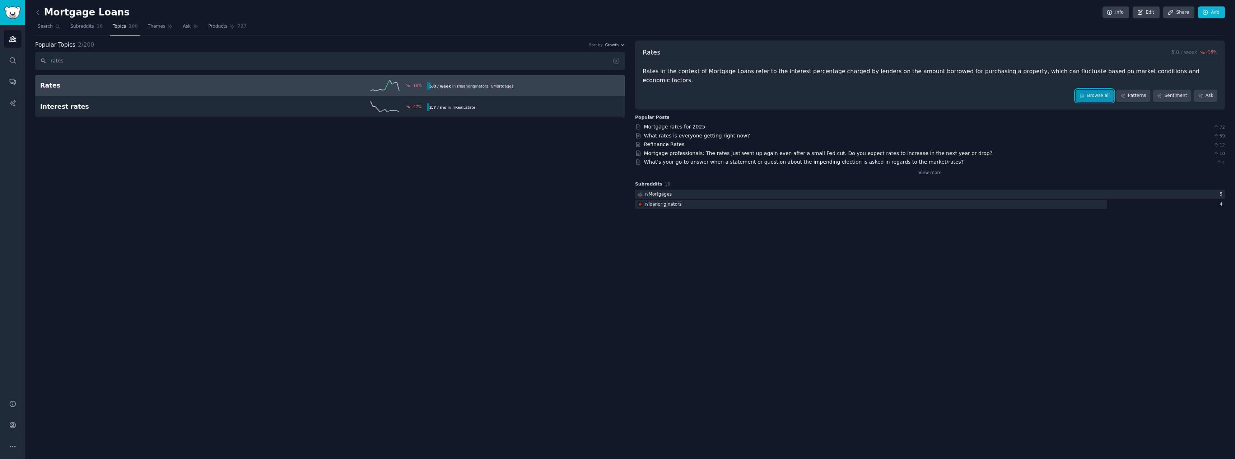
click at [1102, 90] on link "Browse all" at bounding box center [1095, 96] width 38 height 12
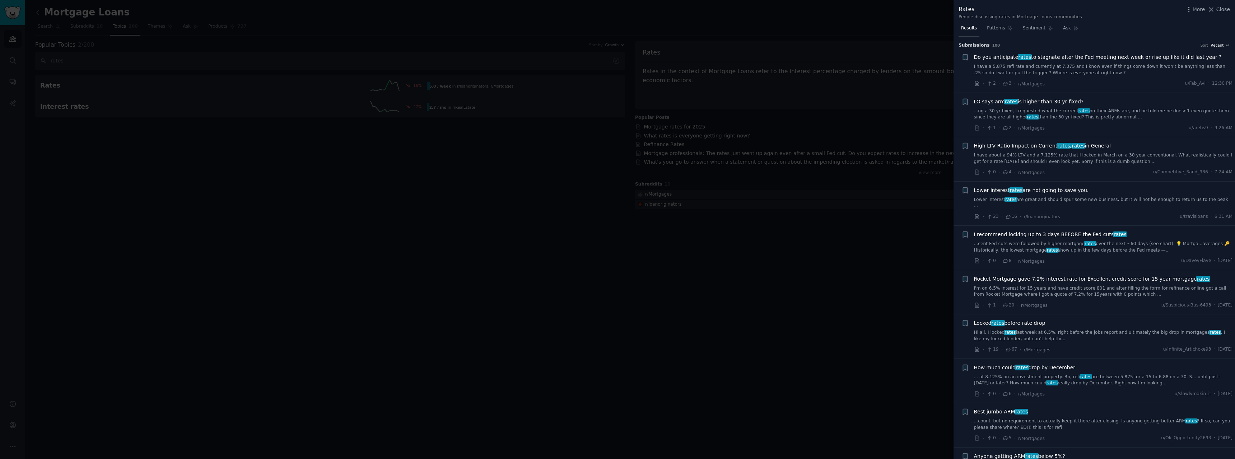
click at [1220, 43] on span "Recent" at bounding box center [1217, 45] width 13 height 5
click at [1204, 72] on div "Upvotes" at bounding box center [1194, 71] width 67 height 13
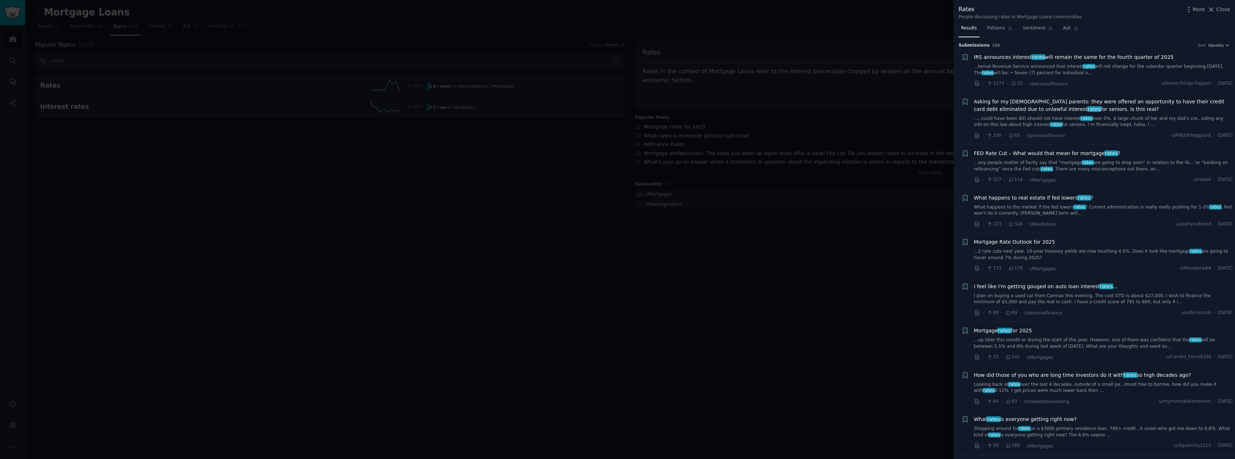
click at [903, 273] on div at bounding box center [617, 229] width 1235 height 459
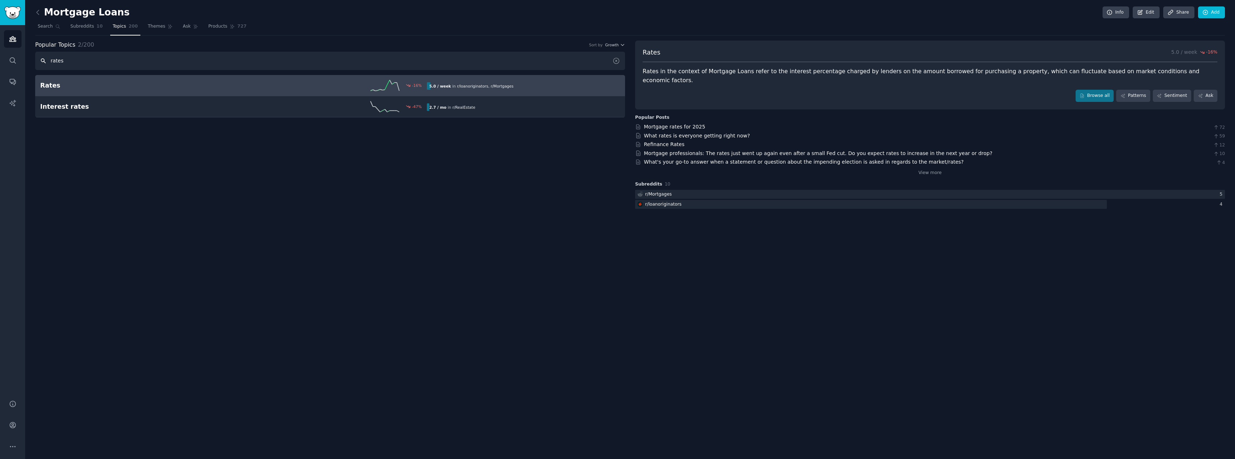
click at [50, 62] on input "rates" at bounding box center [330, 61] width 590 height 18
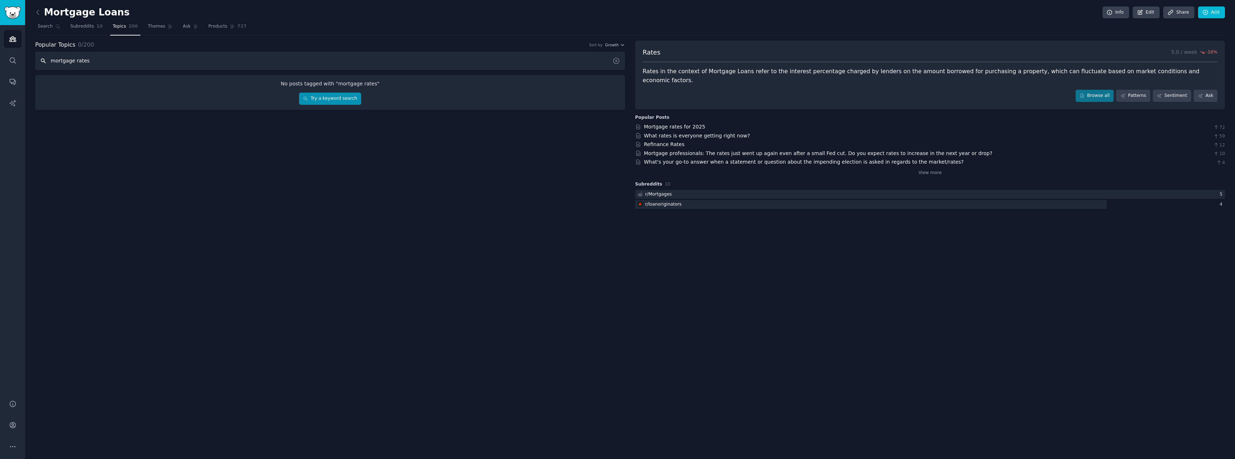
type input "mortgage rates"
click at [349, 100] on link "Try a keyword search" at bounding box center [330, 99] width 62 height 12
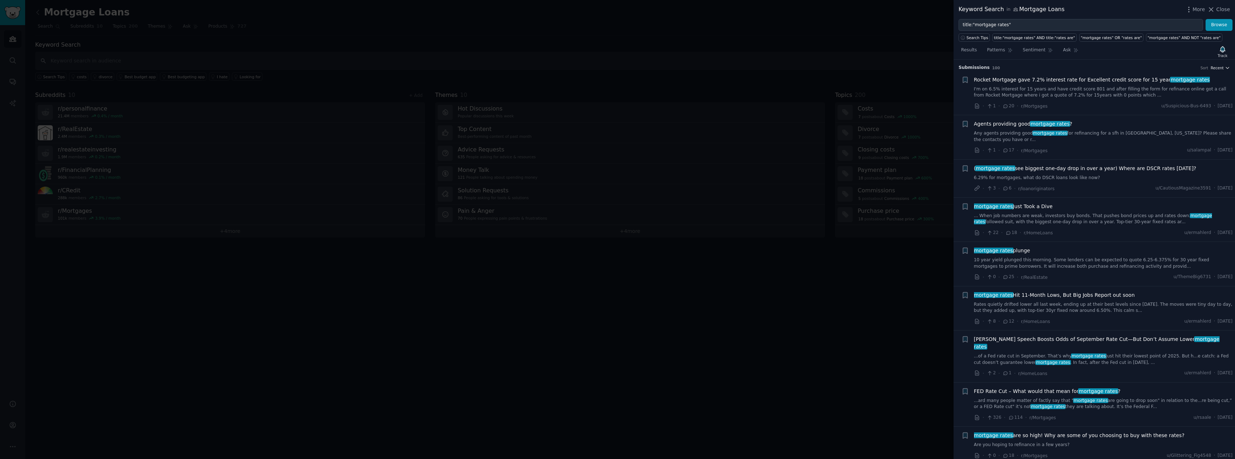
click at [1217, 69] on span "Recent" at bounding box center [1217, 67] width 13 height 5
click at [1200, 99] on div "Upvotes" at bounding box center [1194, 94] width 67 height 13
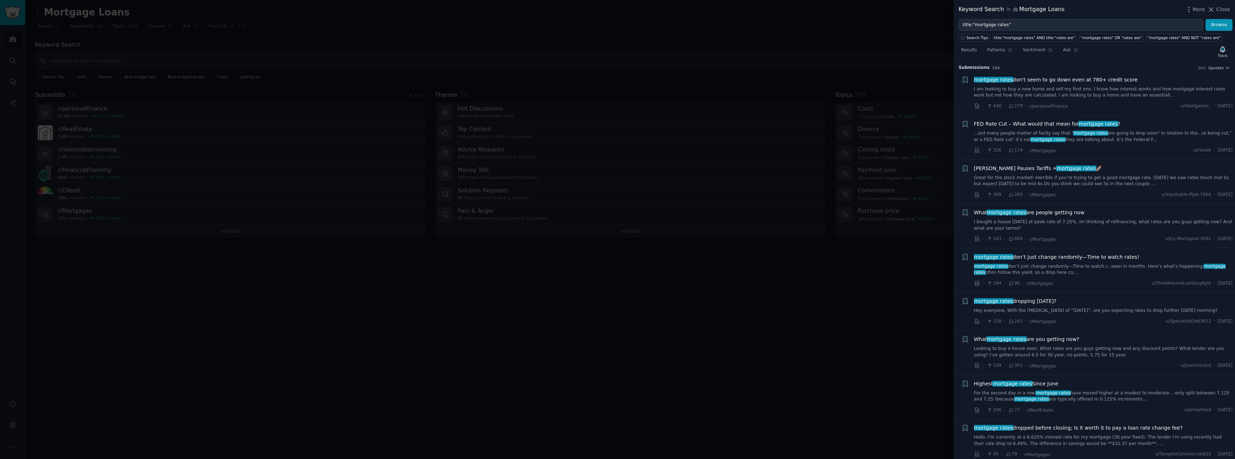
click at [876, 284] on div at bounding box center [617, 229] width 1235 height 459
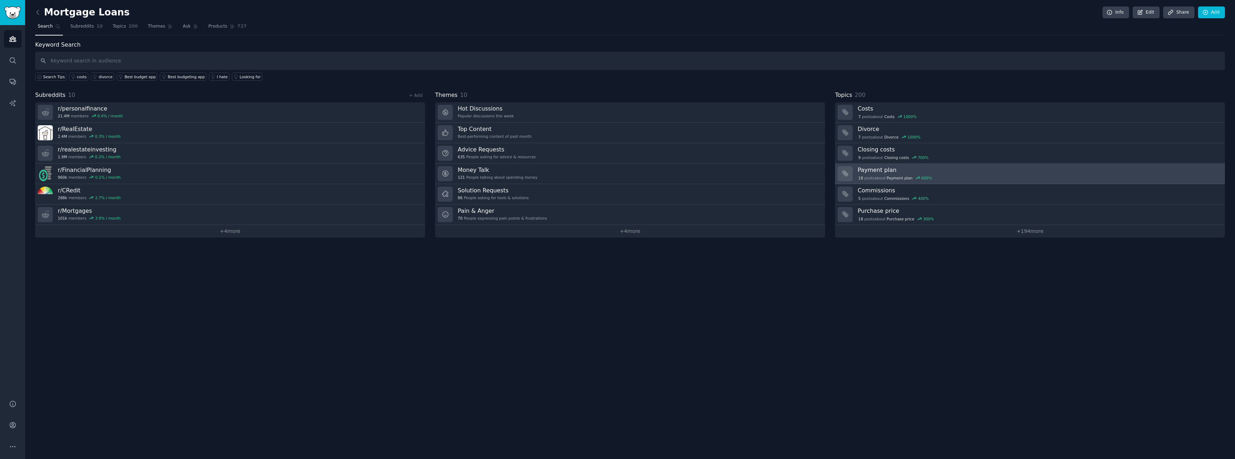
click at [894, 170] on h3 "Payment plan" at bounding box center [1039, 170] width 362 height 8
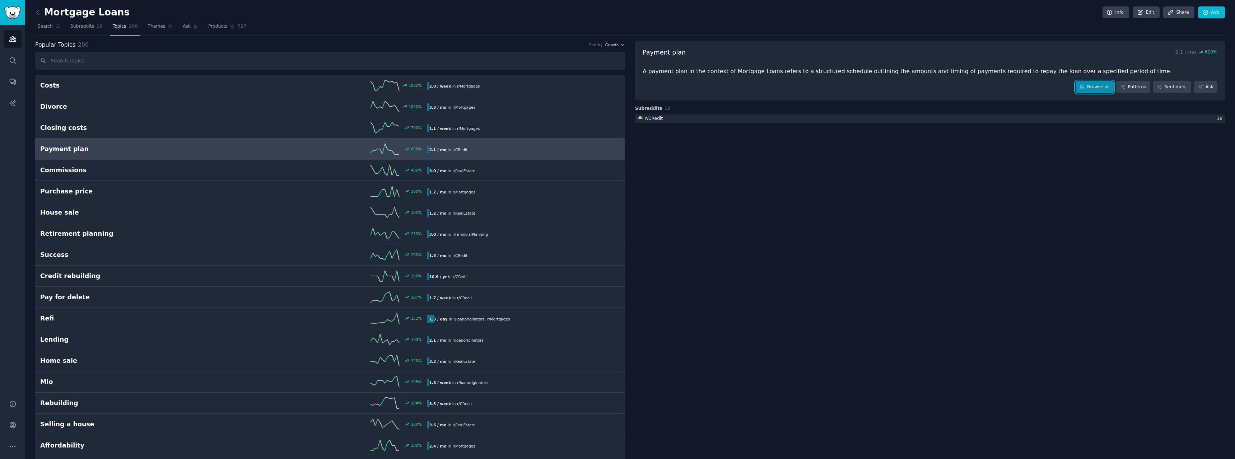
click at [1107, 88] on link "Browse all" at bounding box center [1095, 87] width 38 height 12
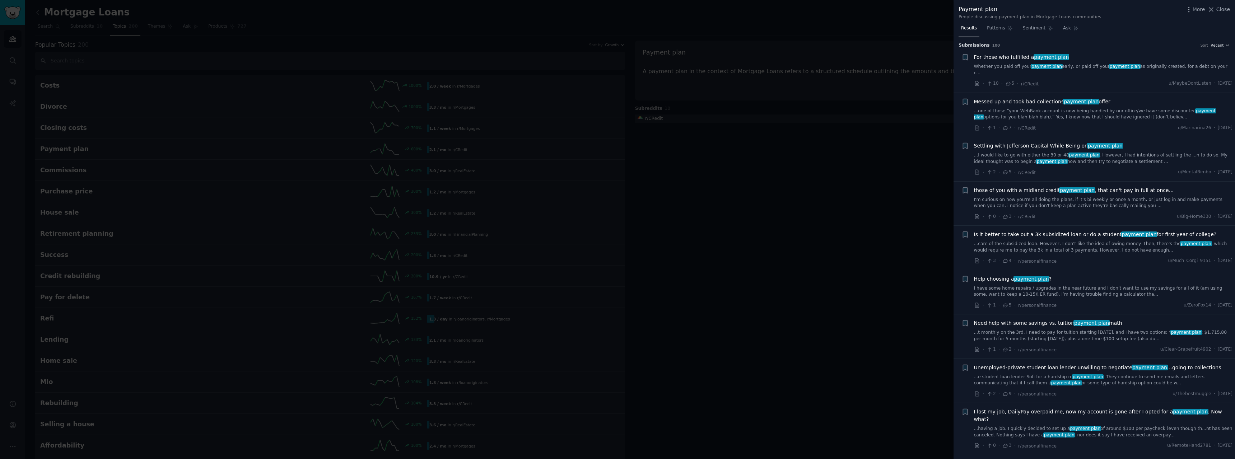
click at [997, 67] on link "Whether you paid off your payment plan early, or paid off your payment plan as …" at bounding box center [1103, 70] width 259 height 13
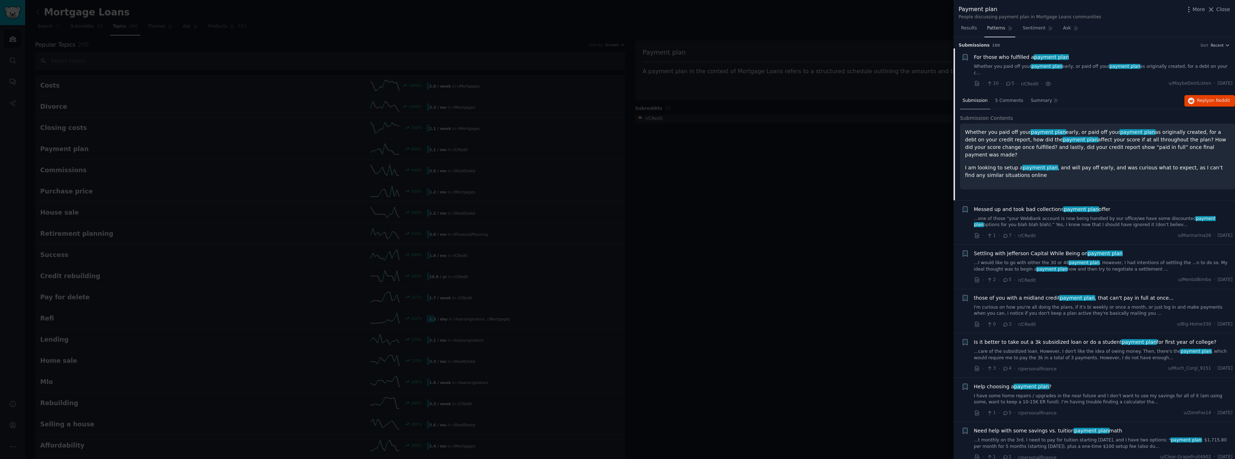
click at [1000, 31] on span "Patterns" at bounding box center [996, 28] width 18 height 6
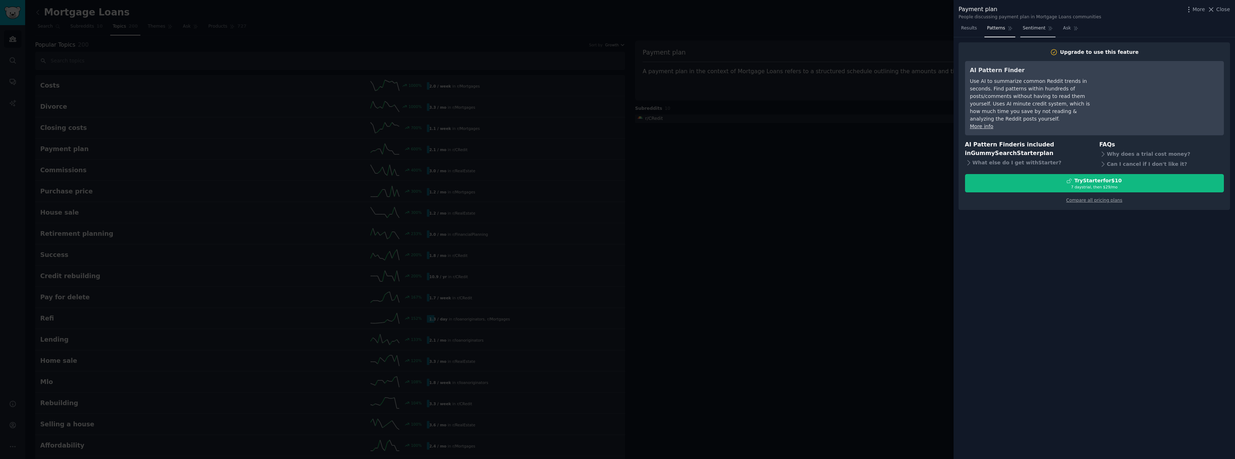
click at [1023, 28] on span "Sentiment" at bounding box center [1034, 28] width 23 height 6
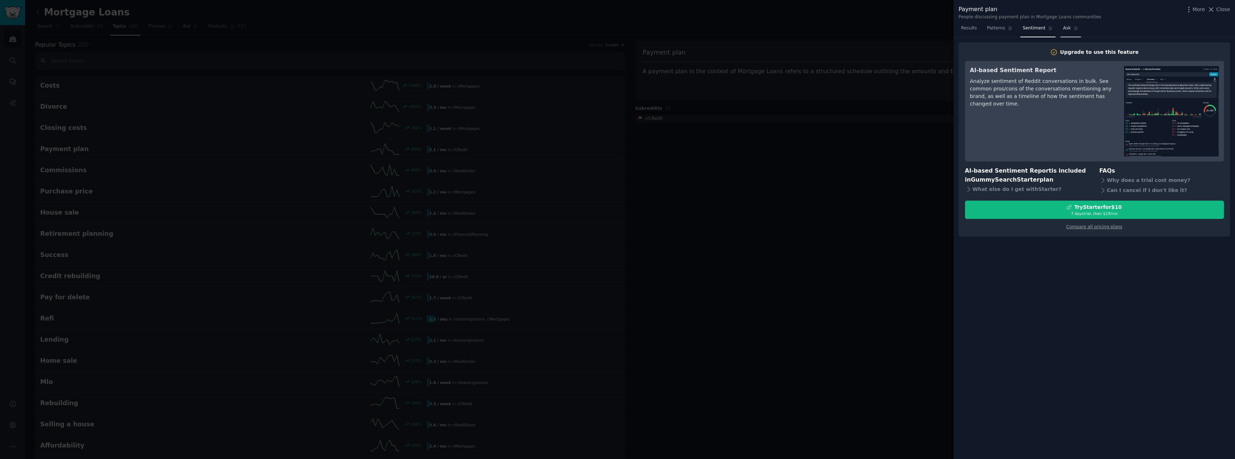
click at [1061, 33] on link "Ask" at bounding box center [1071, 30] width 20 height 15
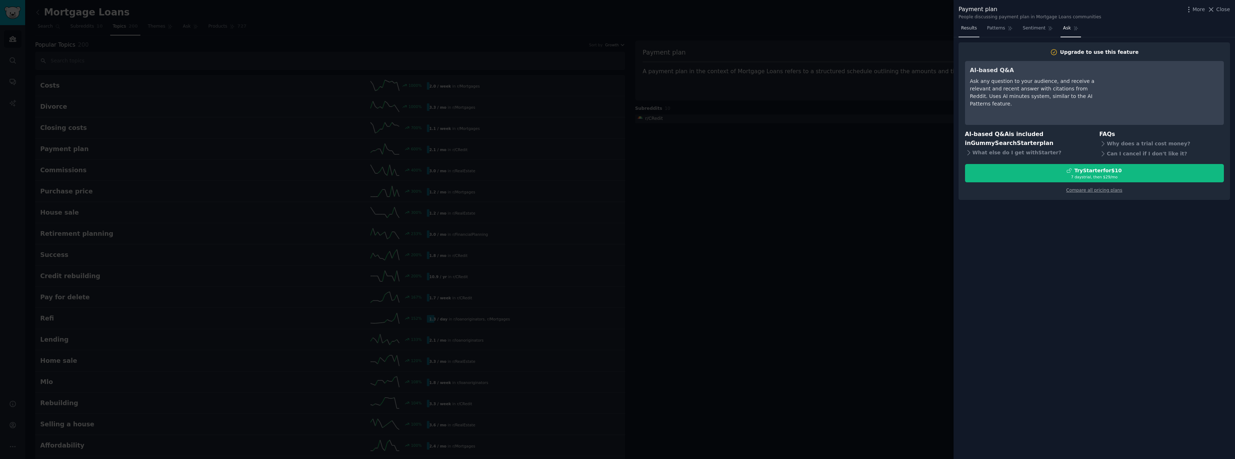
click at [975, 33] on link "Results" at bounding box center [969, 30] width 21 height 15
click at [1221, 10] on span "Close" at bounding box center [1224, 10] width 14 height 8
